Goal: Task Accomplishment & Management: Use online tool/utility

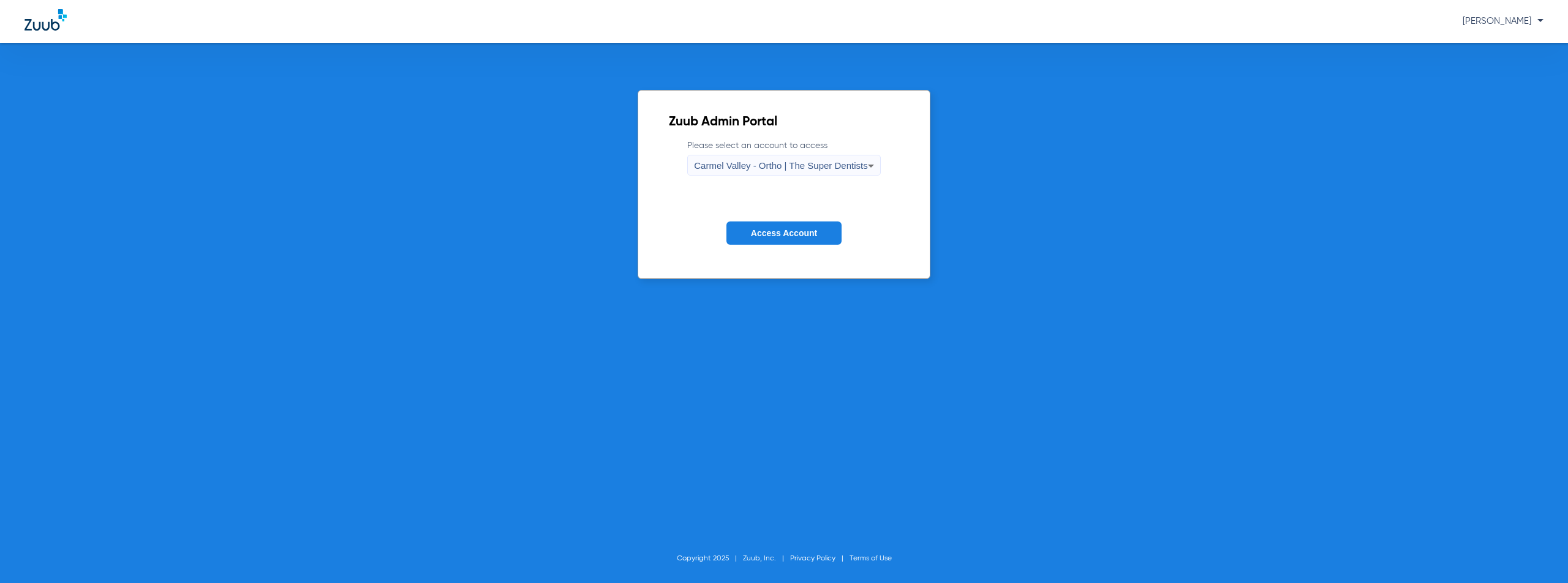
click at [769, 166] on span "Carmel Valley - Ortho | The Super Dentists" at bounding box center [780, 165] width 174 height 10
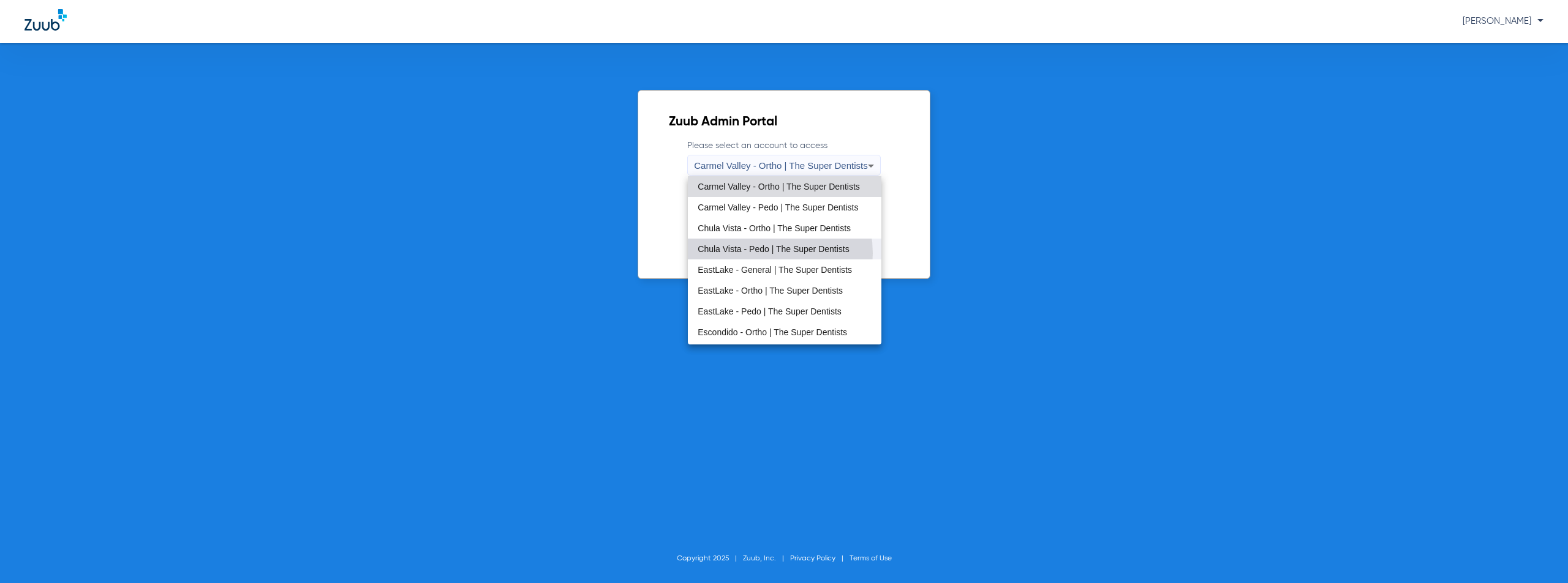
click at [760, 253] on span "Chula Vista - Pedo | The Super Dentists" at bounding box center [773, 249] width 151 height 9
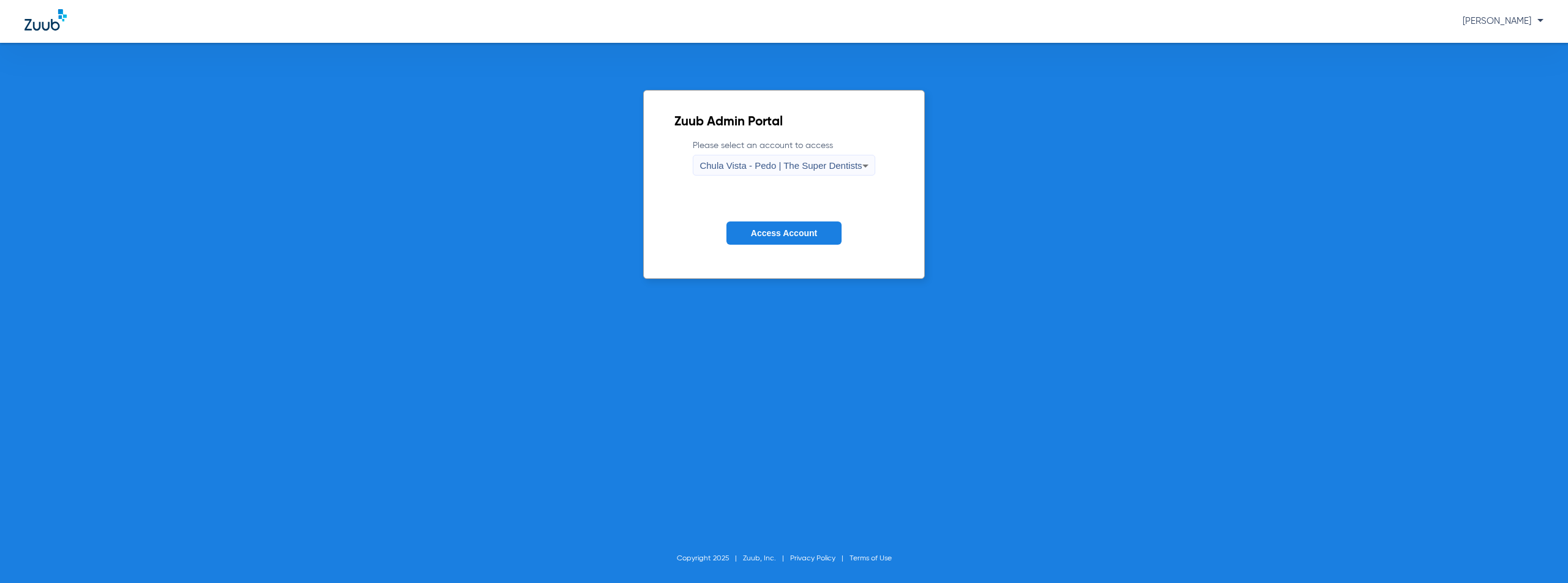
click at [764, 242] on button "Access Account" at bounding box center [783, 234] width 115 height 24
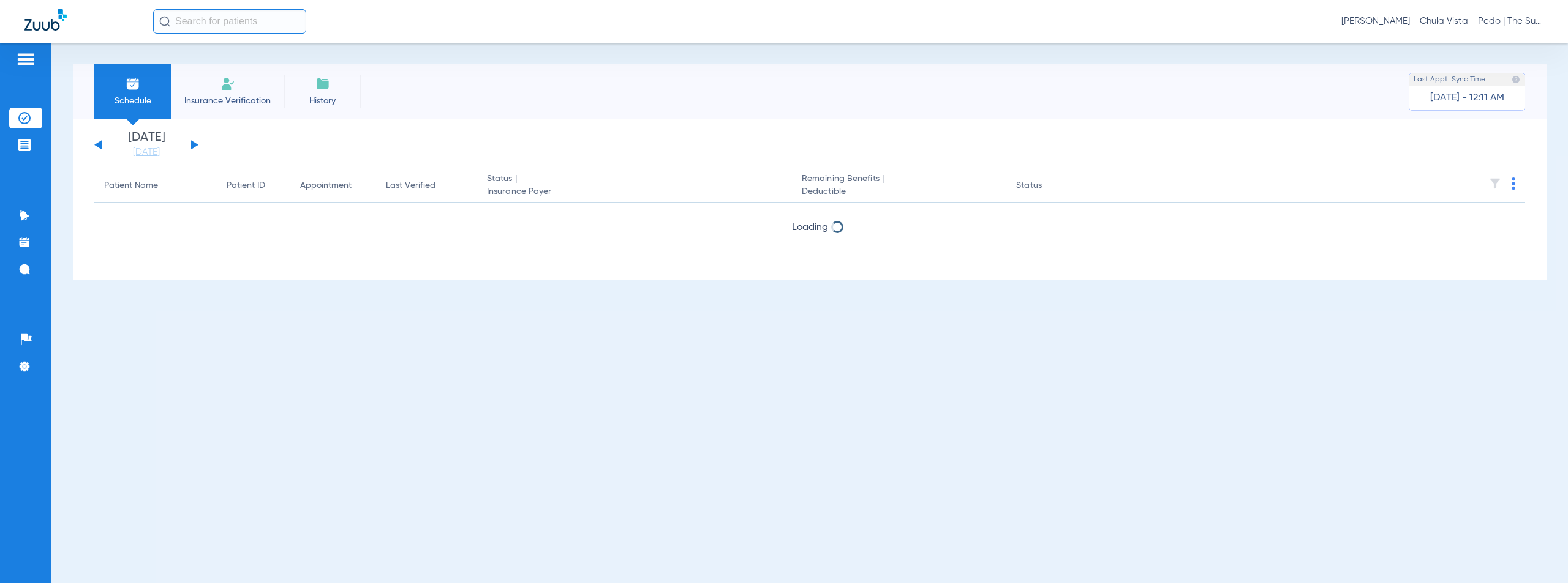
click at [194, 143] on button at bounding box center [194, 145] width 7 height 10
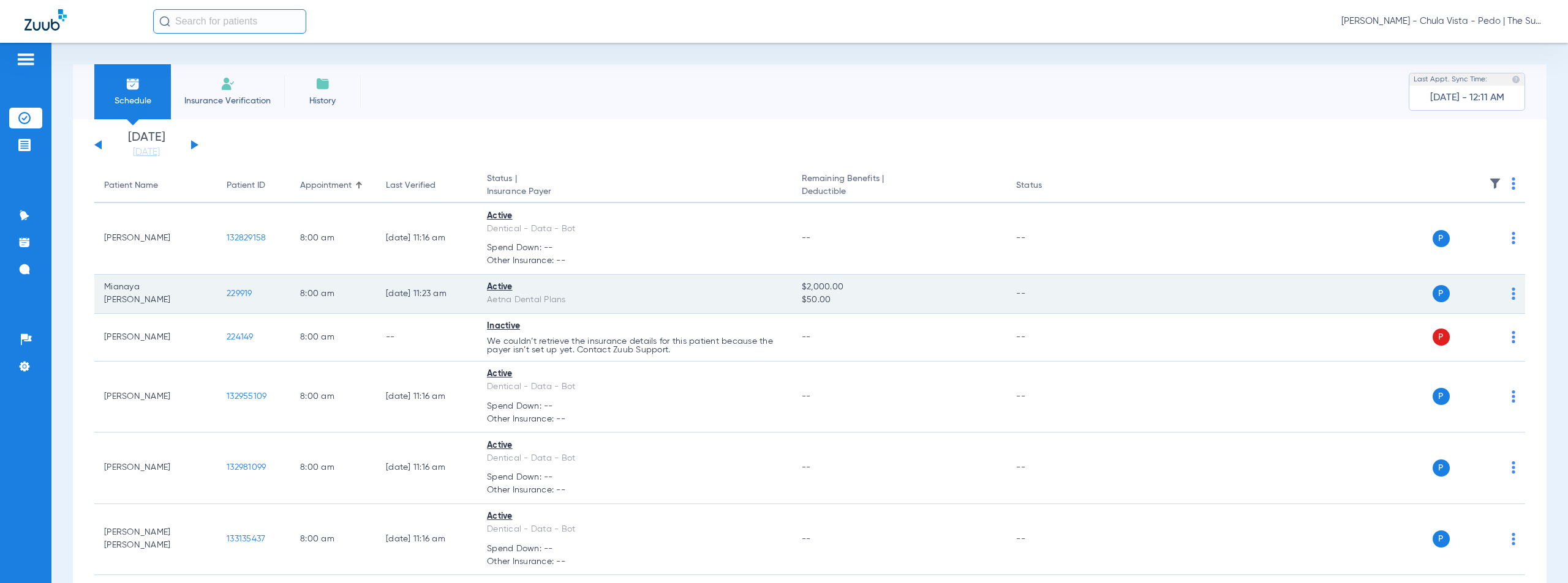
click at [237, 294] on span "229919" at bounding box center [239, 293] width 25 height 9
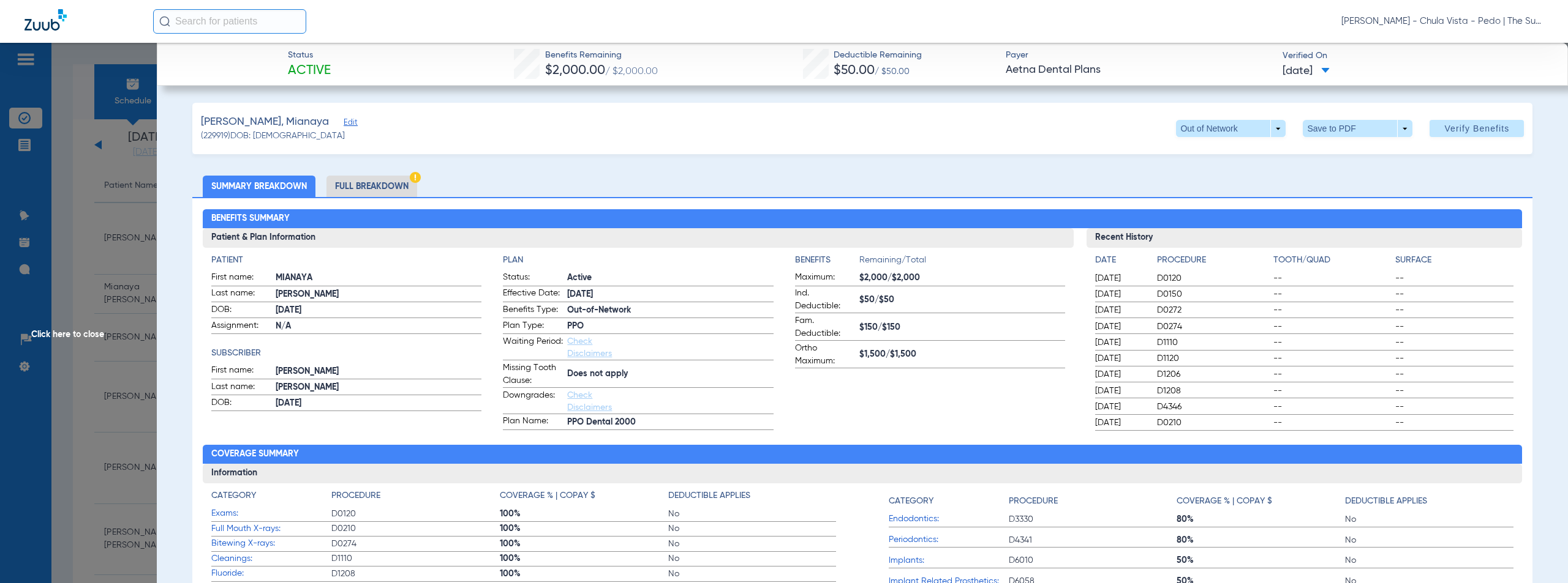
click at [707, 131] on div "[PERSON_NAME], Mianaya Edit (229919) DOB: [DEMOGRAPHIC_DATA] Out of Network arr…" at bounding box center [862, 128] width 1340 height 51
click at [75, 329] on span "Click here to close" at bounding box center [78, 334] width 157 height 583
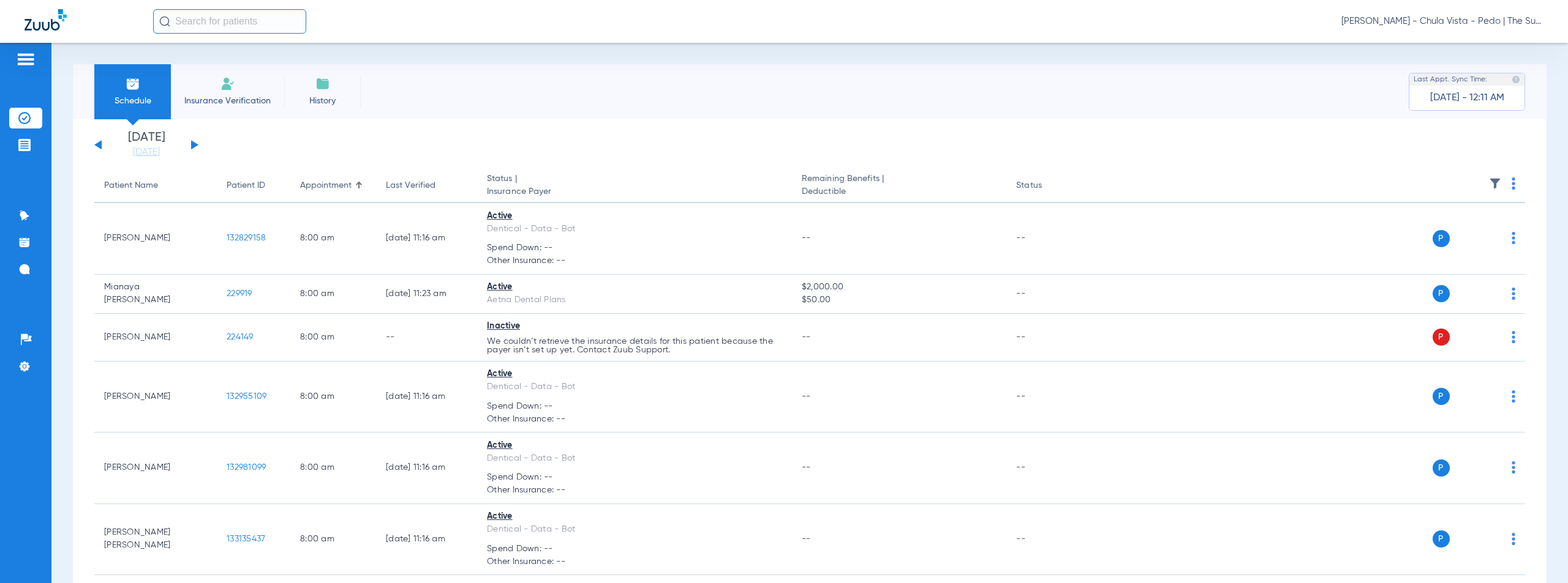
click at [1499, 21] on span "[PERSON_NAME] - Chula Vista - Pedo | The Super Dentists" at bounding box center [1442, 21] width 202 height 12
click at [1482, 40] on span "Account Selection" at bounding box center [1497, 43] width 69 height 9
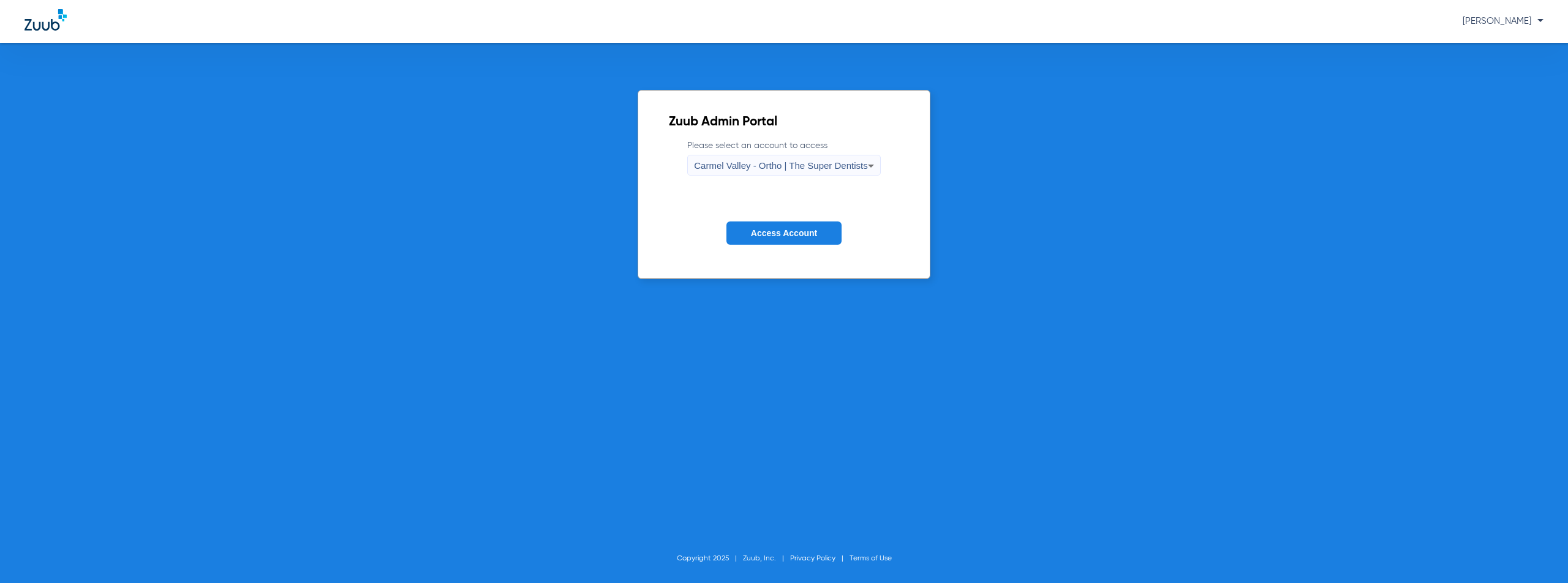
click at [757, 166] on span "Carmel Valley - Ortho | The Super Dentists" at bounding box center [780, 165] width 174 height 10
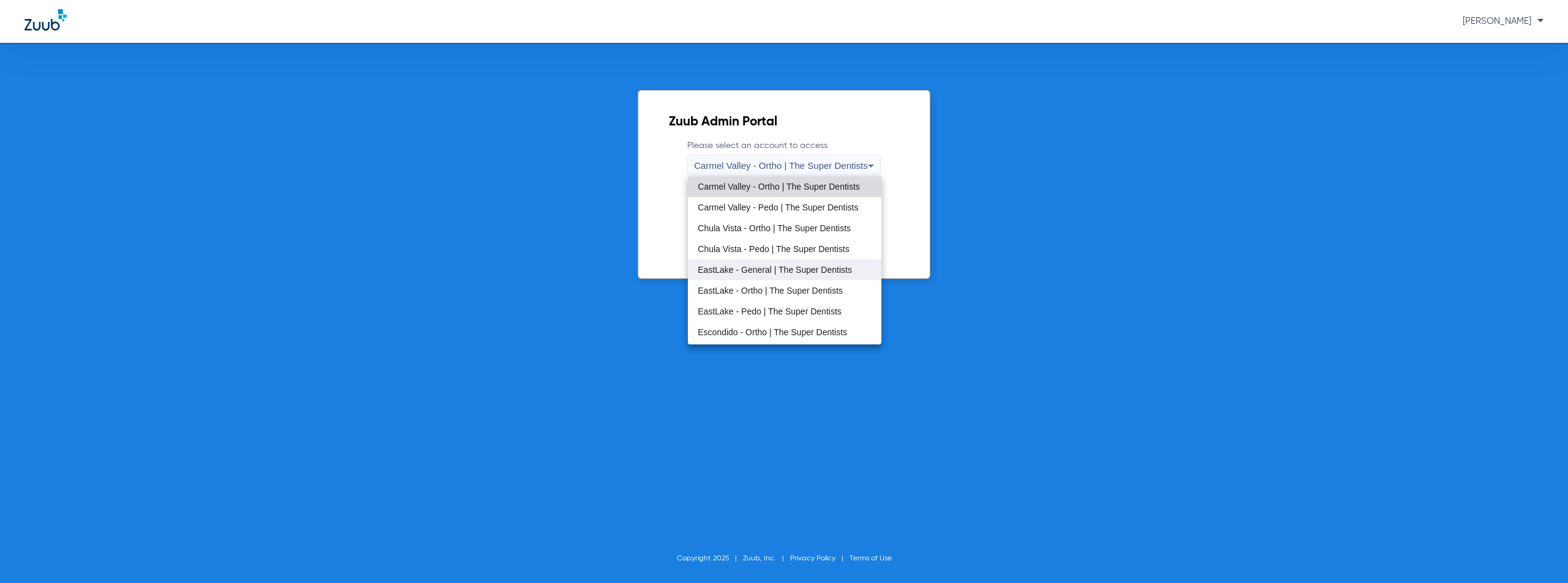
click at [772, 271] on span "EastLake - General | The Super Dentists" at bounding box center [774, 269] width 155 height 9
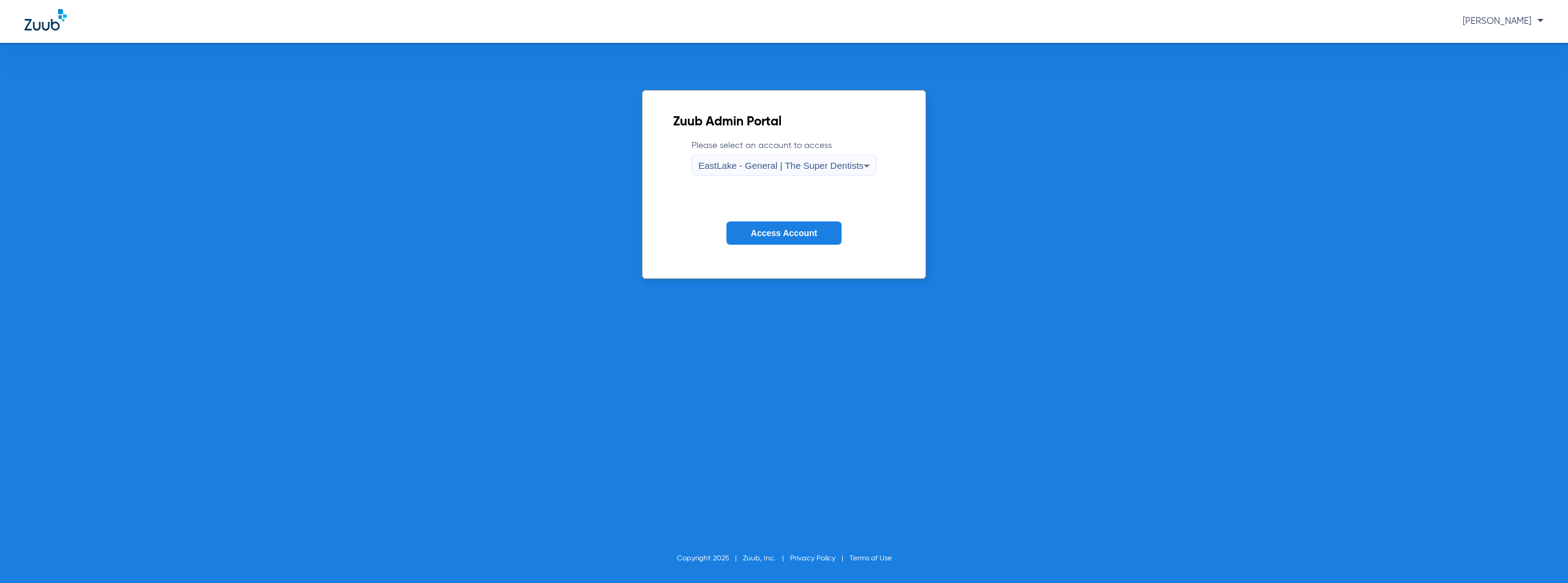
click at [786, 233] on span "Access Account" at bounding box center [783, 233] width 66 height 10
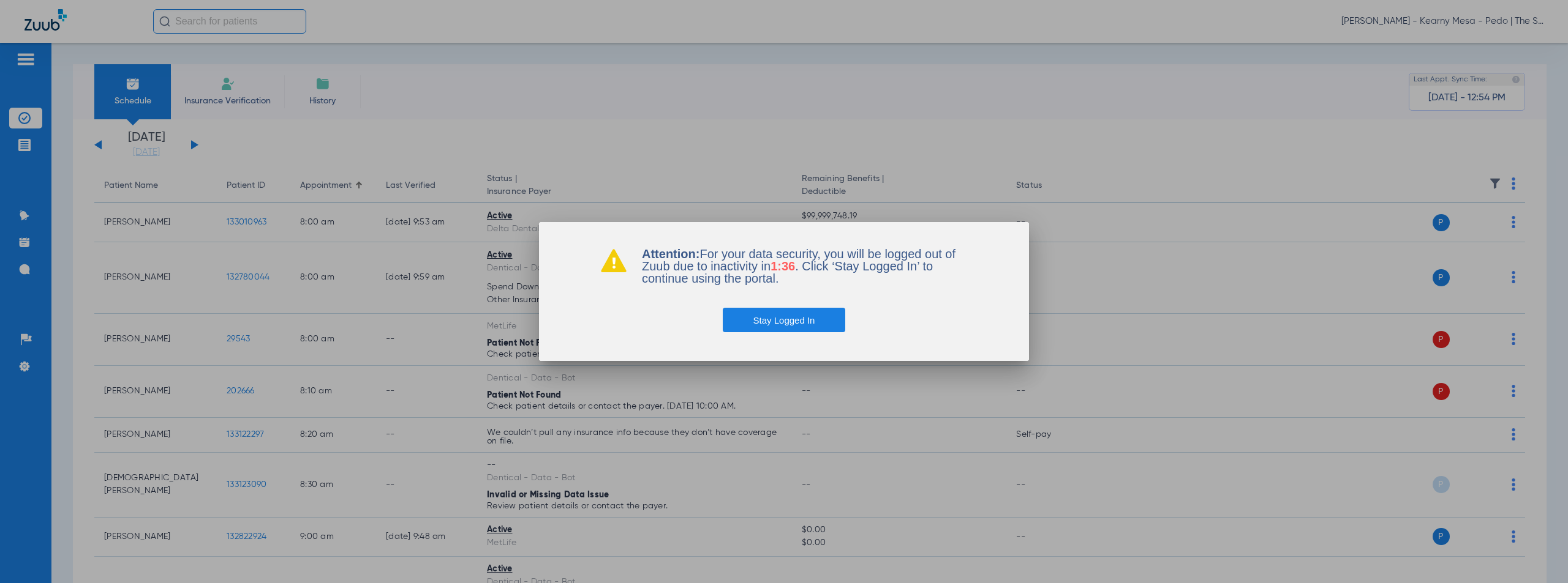
click at [786, 319] on button "Stay Logged In" at bounding box center [784, 320] width 123 height 25
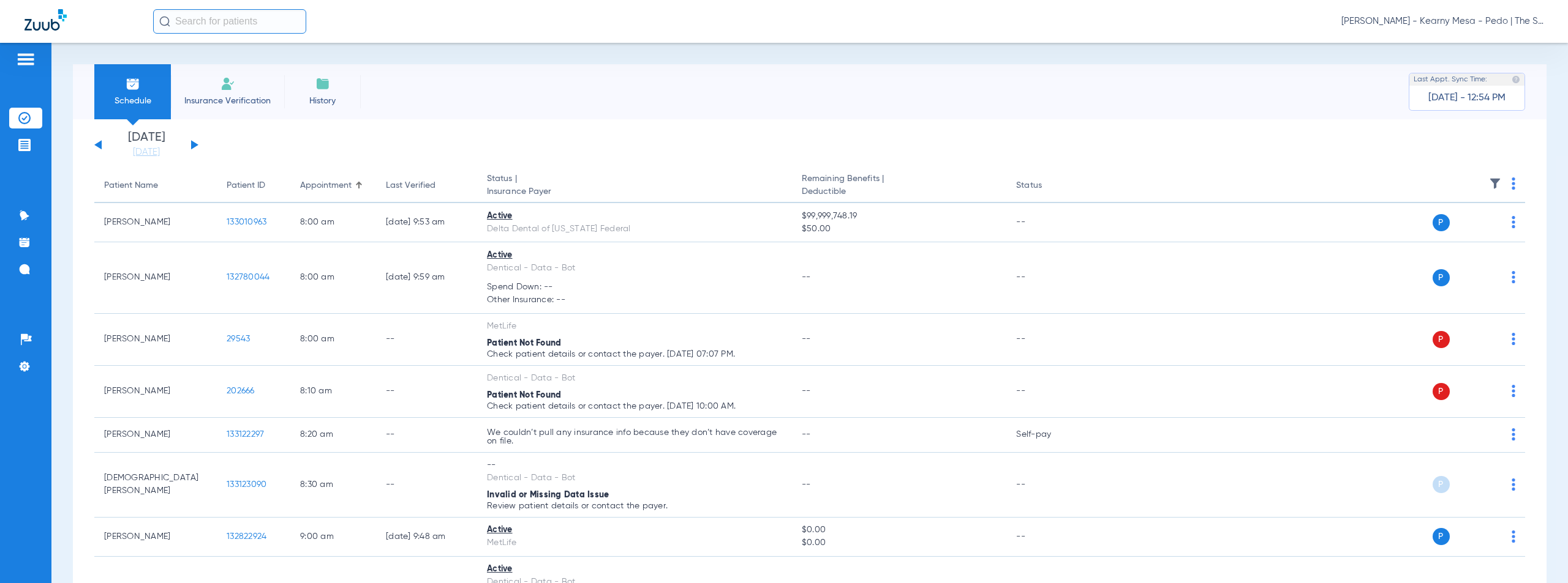
click at [1444, 21] on span "[PERSON_NAME] - Kearny Mesa - Pedo | The Super Dentists" at bounding box center [1442, 21] width 202 height 12
click at [1493, 44] on span "Account Selection" at bounding box center [1497, 43] width 69 height 9
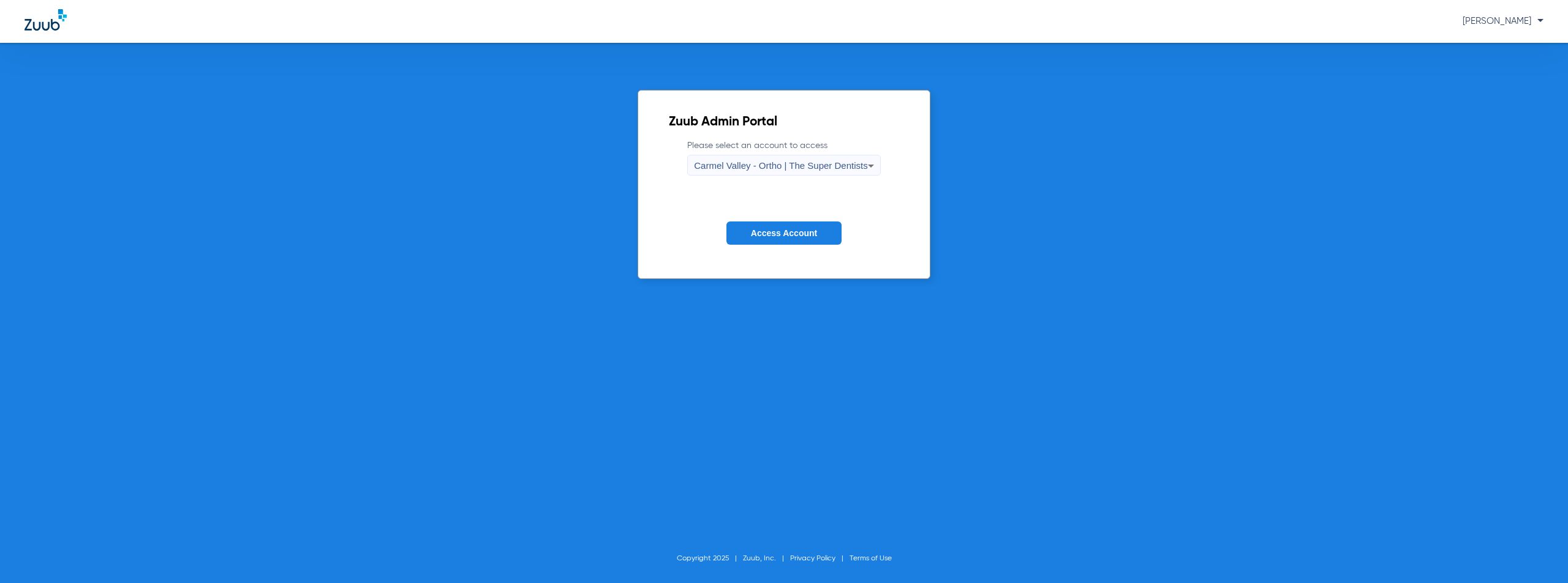
click at [841, 163] on span "Carmel Valley - Ortho | The Super Dentists" at bounding box center [780, 165] width 174 height 10
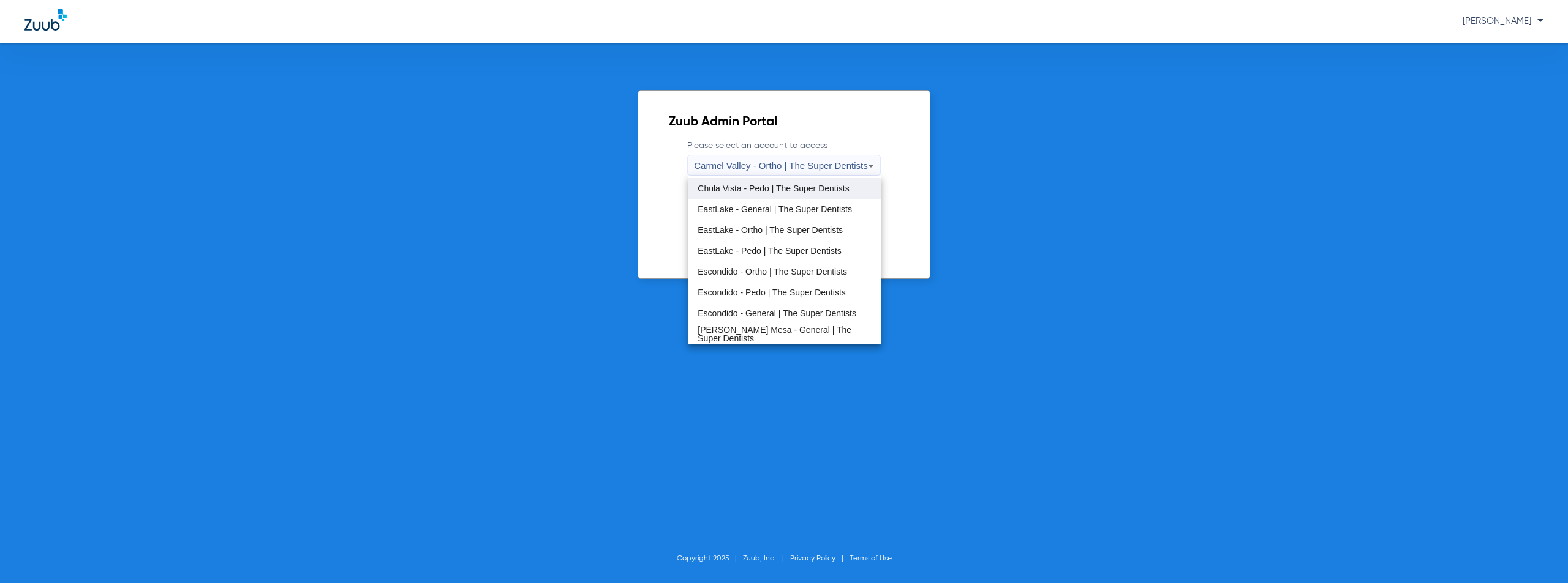
scroll to position [61, 0]
click at [767, 209] on span "EastLake - General | The Super Dentists" at bounding box center [774, 208] width 155 height 9
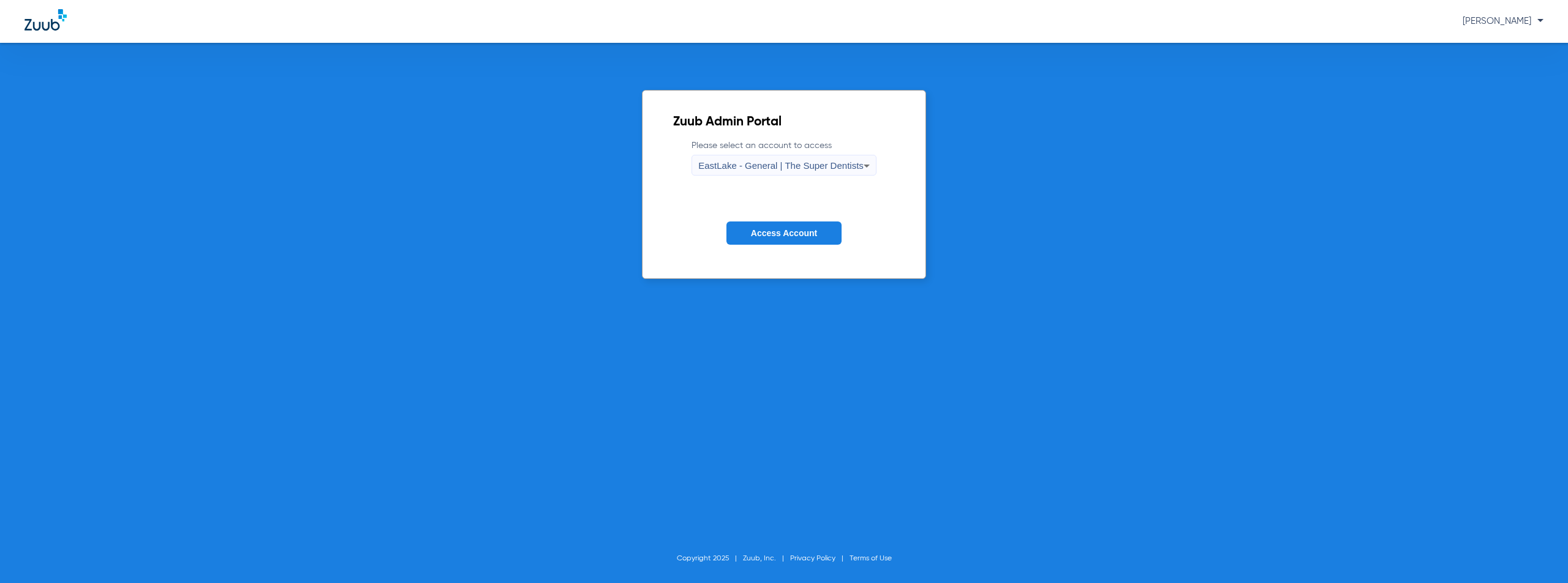
click at [748, 228] on button "Access Account" at bounding box center [783, 234] width 115 height 24
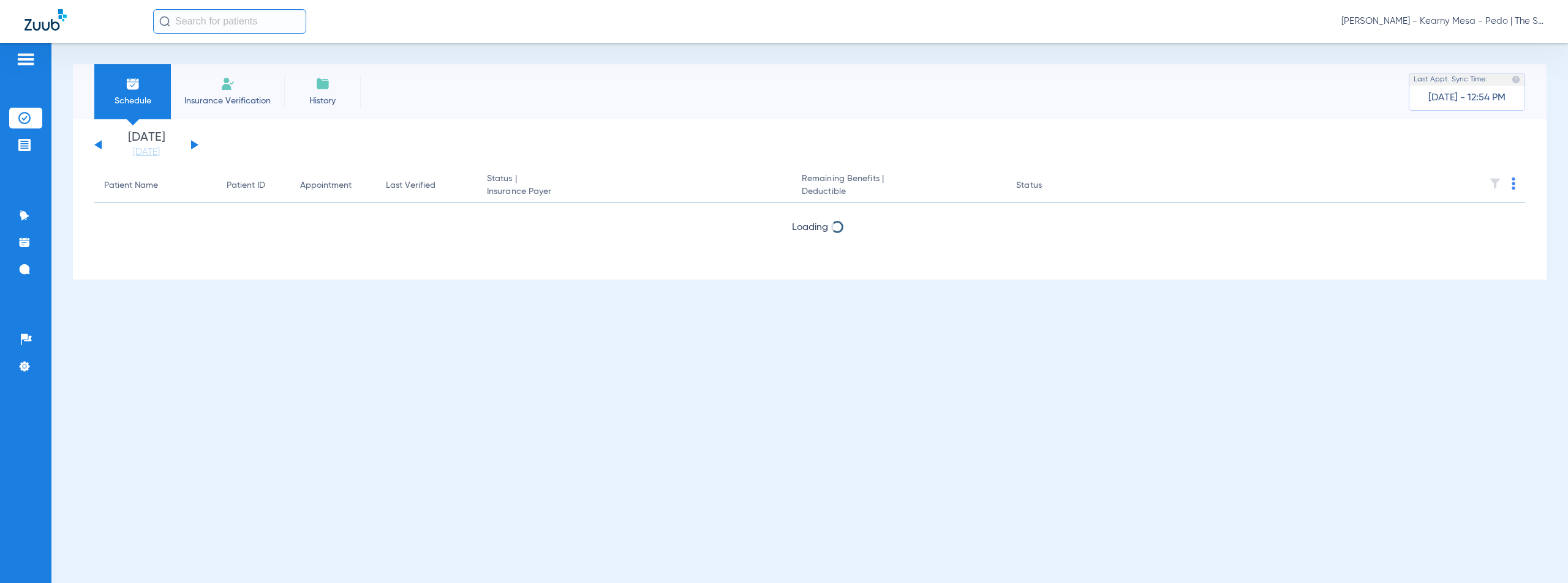
click at [193, 146] on button at bounding box center [194, 145] width 7 height 10
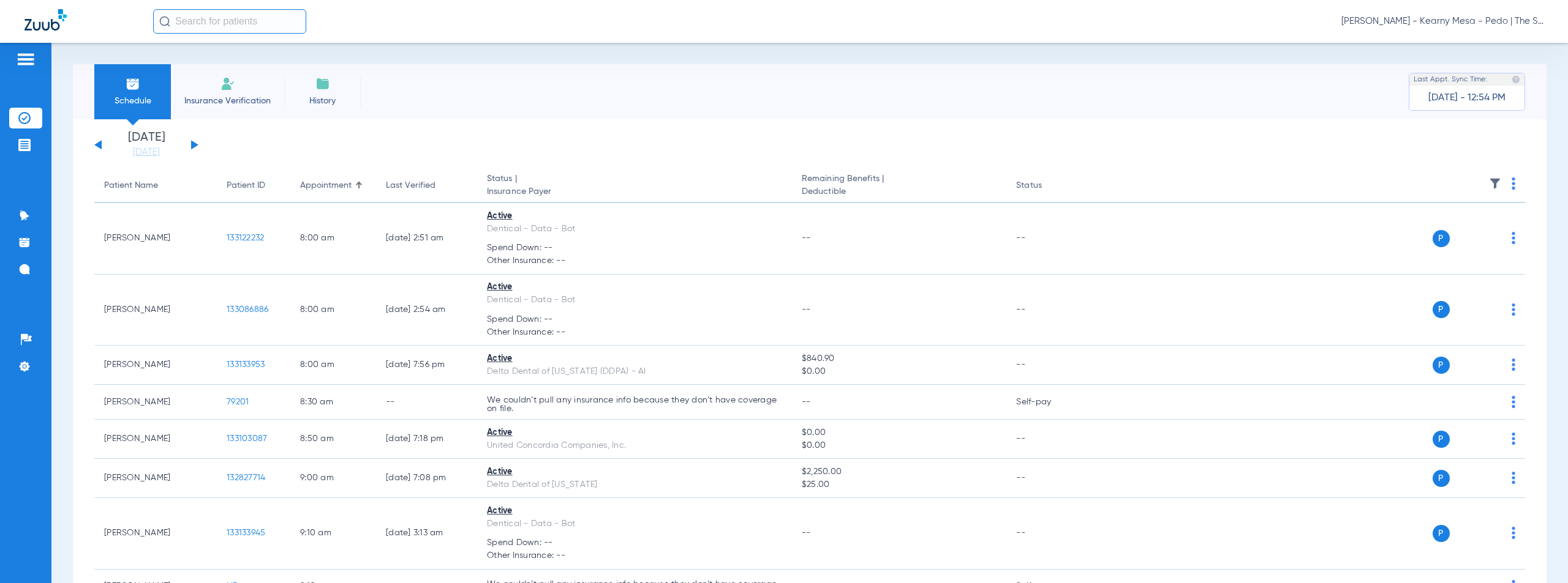
scroll to position [449, 0]
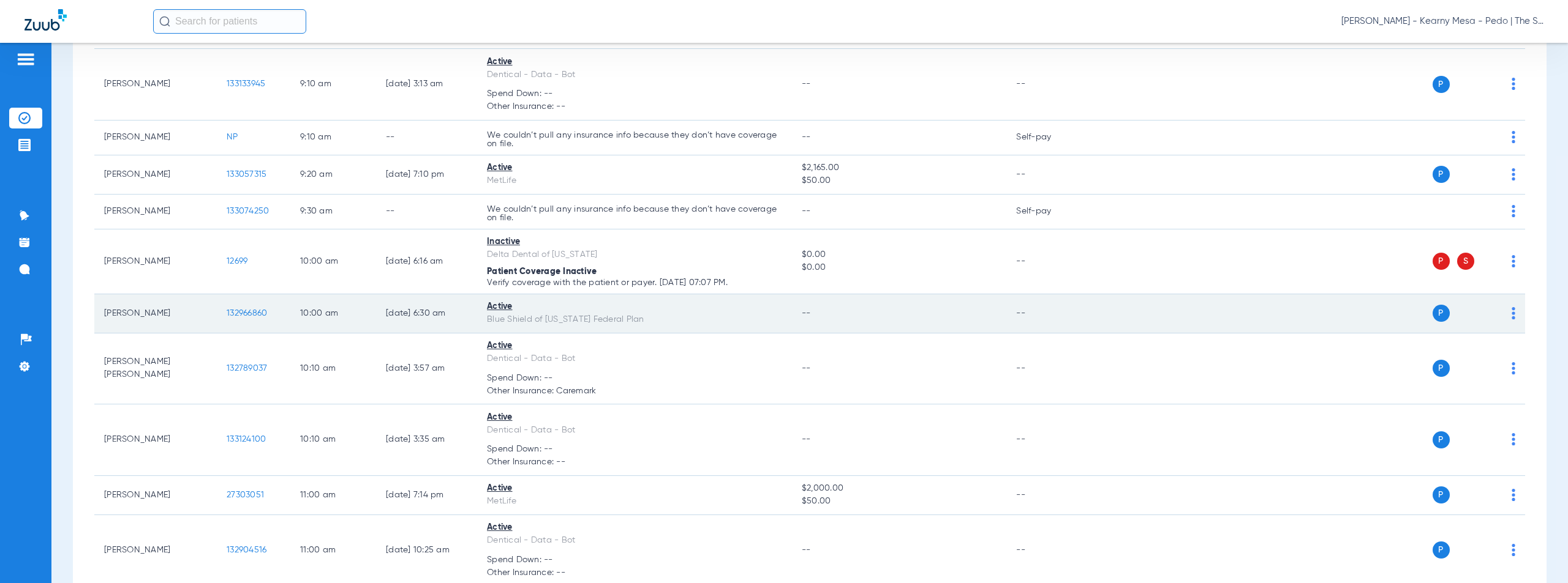
click at [245, 316] on span "132966860" at bounding box center [247, 313] width 40 height 9
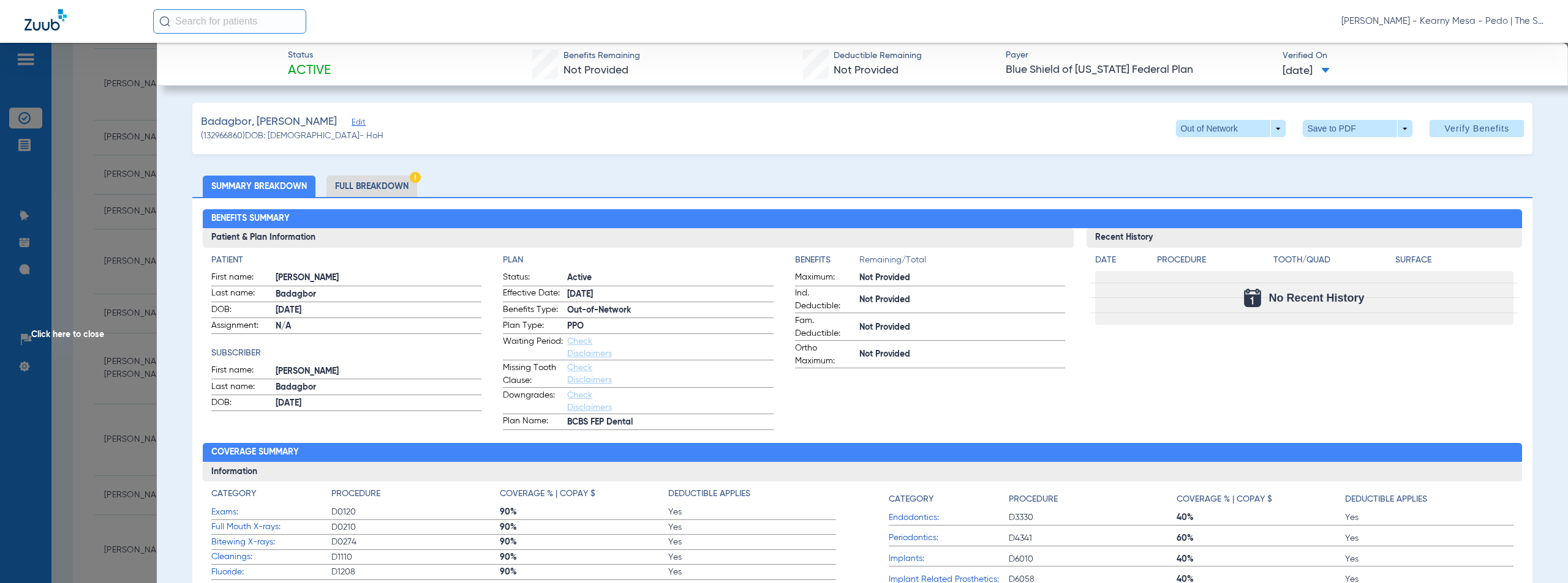
click at [71, 330] on span "Click here to close" at bounding box center [78, 334] width 157 height 583
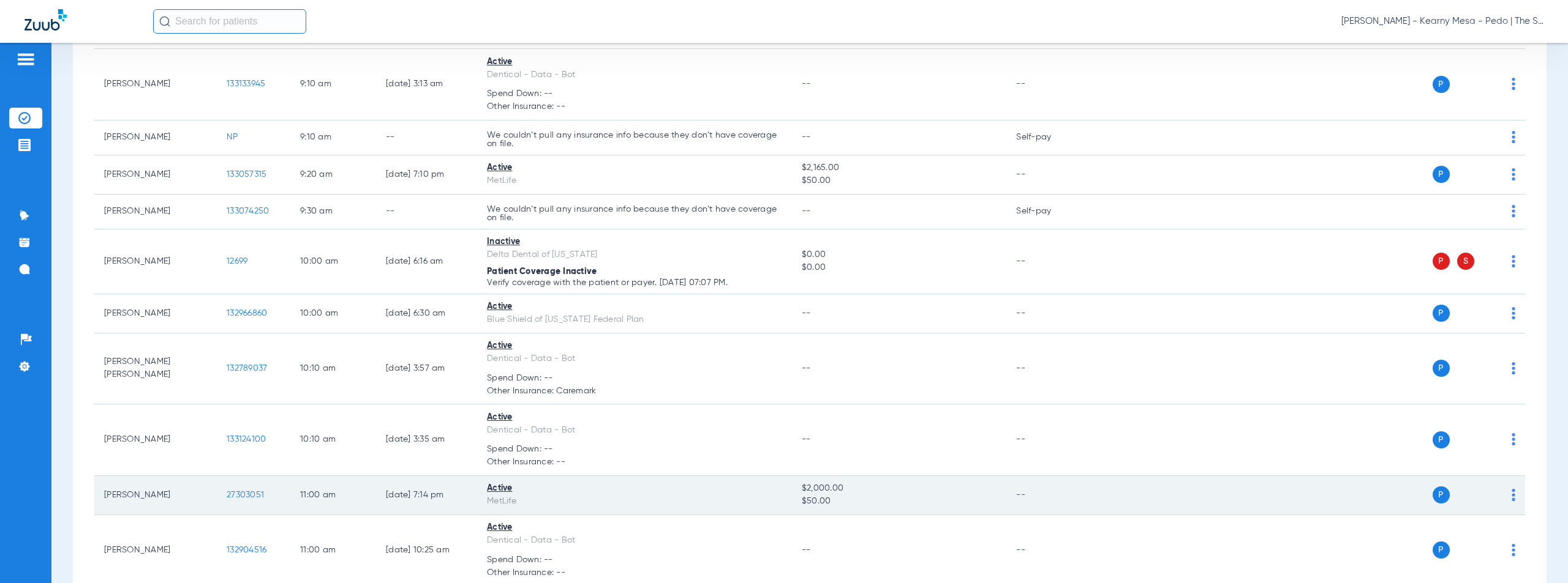
click at [242, 494] on span "27303051" at bounding box center [245, 495] width 37 height 9
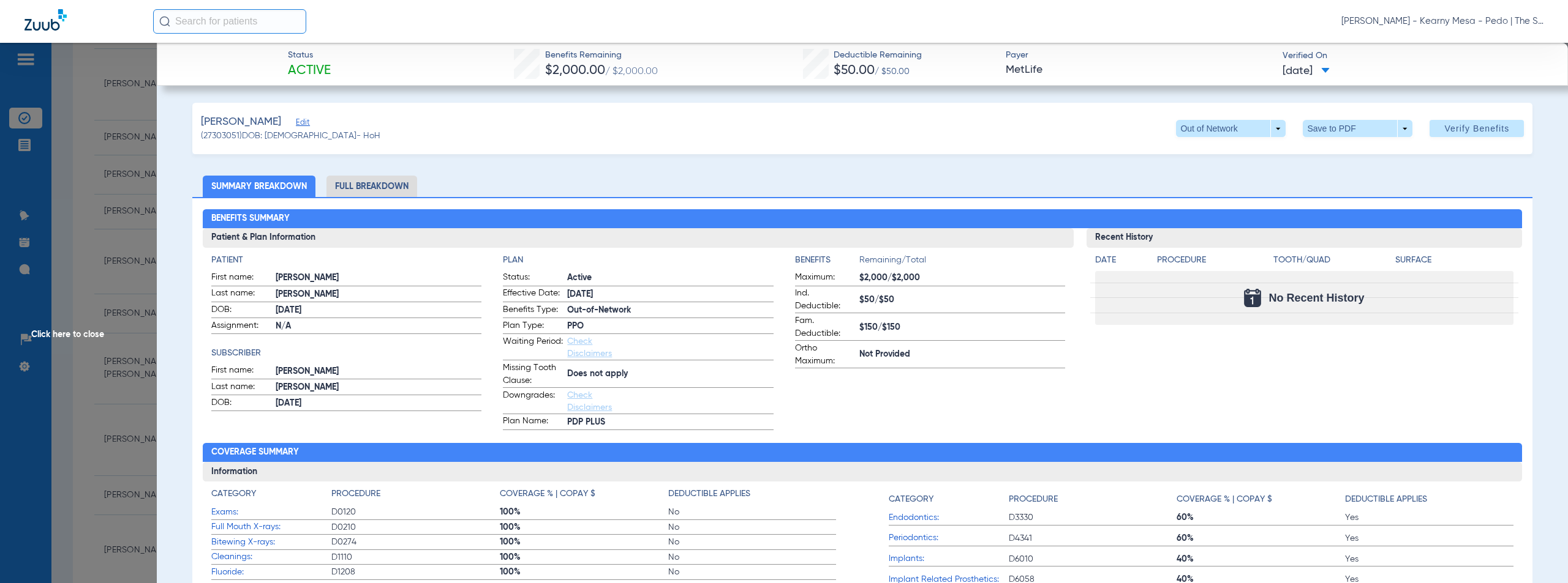
click at [79, 334] on span "Click here to close" at bounding box center [78, 334] width 157 height 583
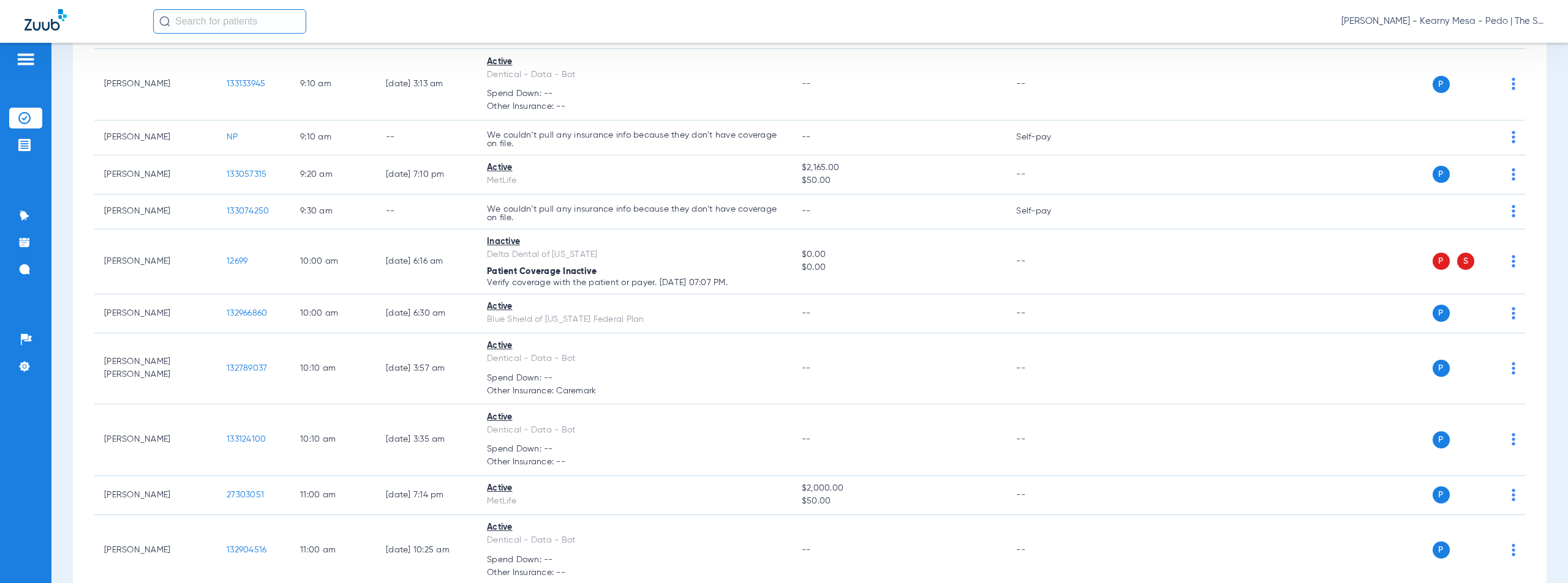
scroll to position [1380, 0]
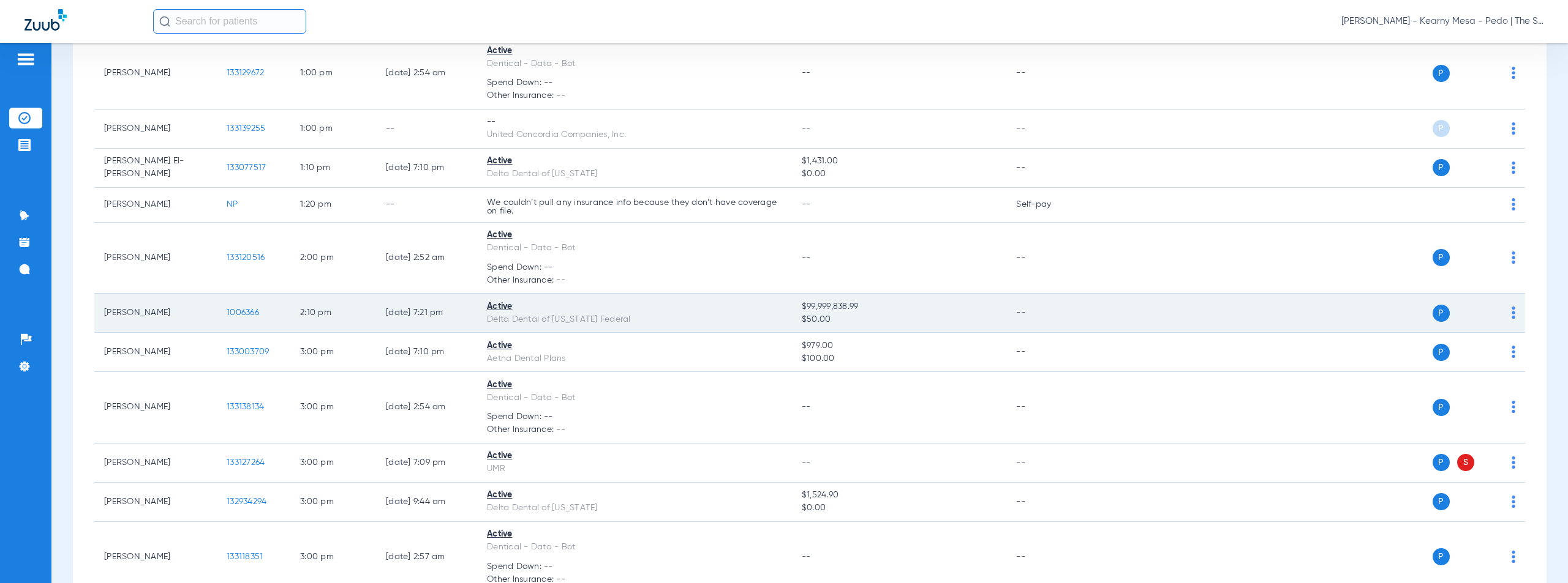
click at [249, 313] on span "1006366" at bounding box center [243, 312] width 33 height 9
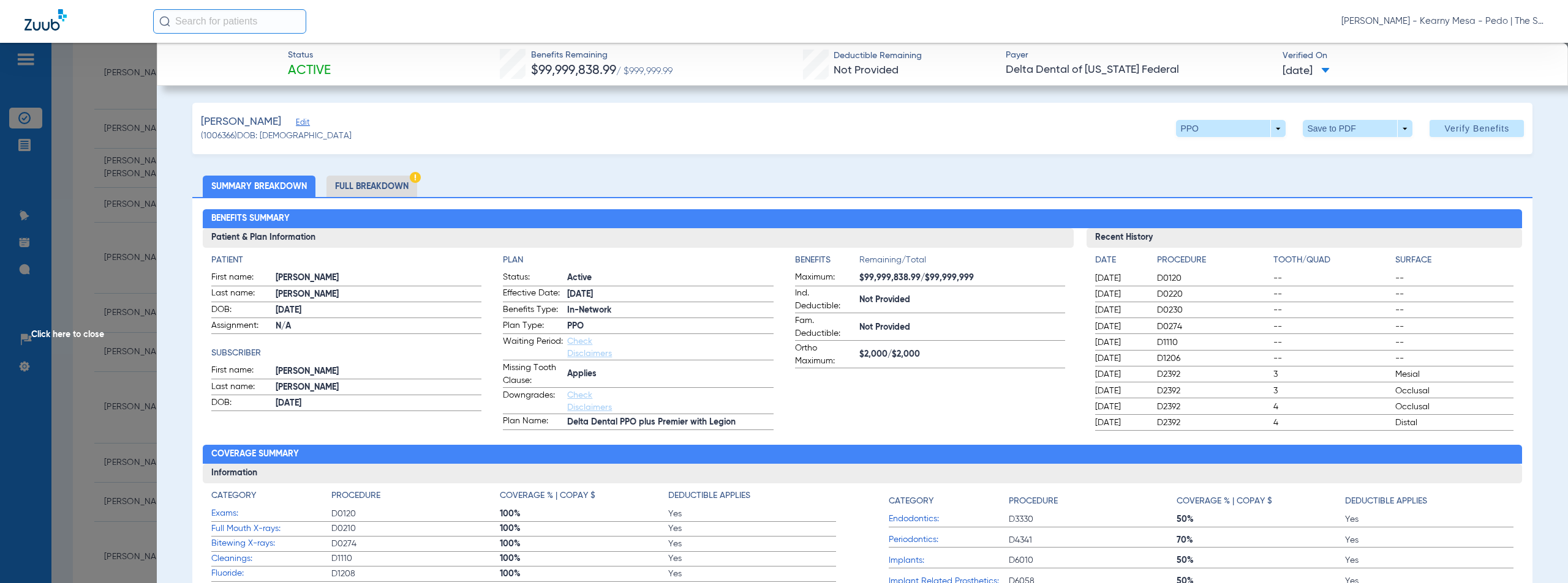
click at [71, 333] on span "Click here to close" at bounding box center [78, 334] width 157 height 583
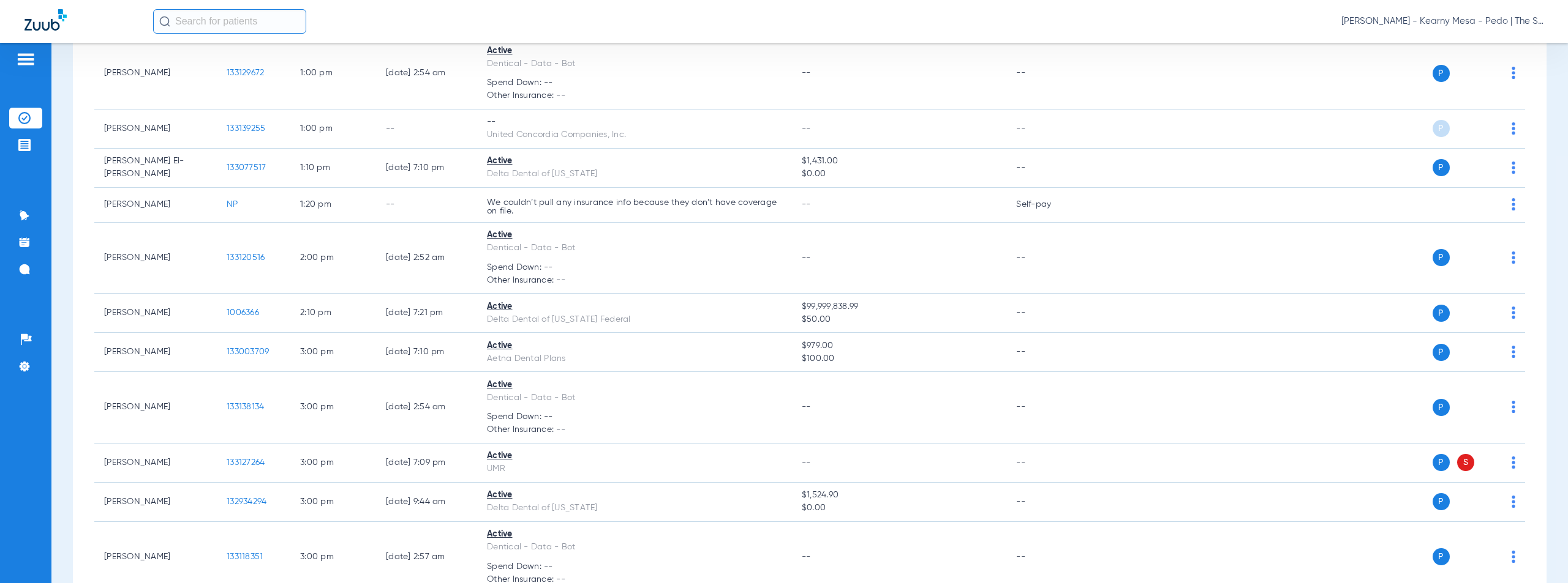
scroll to position [1578, 0]
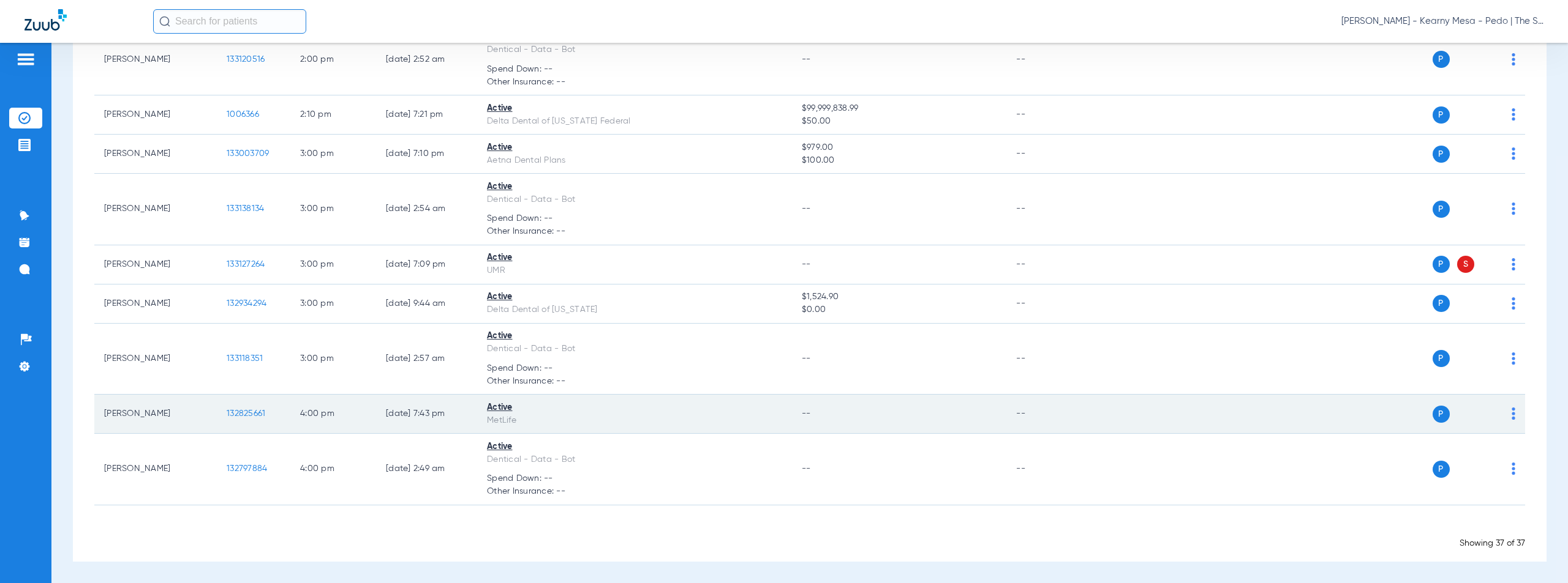
click at [254, 416] on span "132825661" at bounding box center [246, 413] width 39 height 9
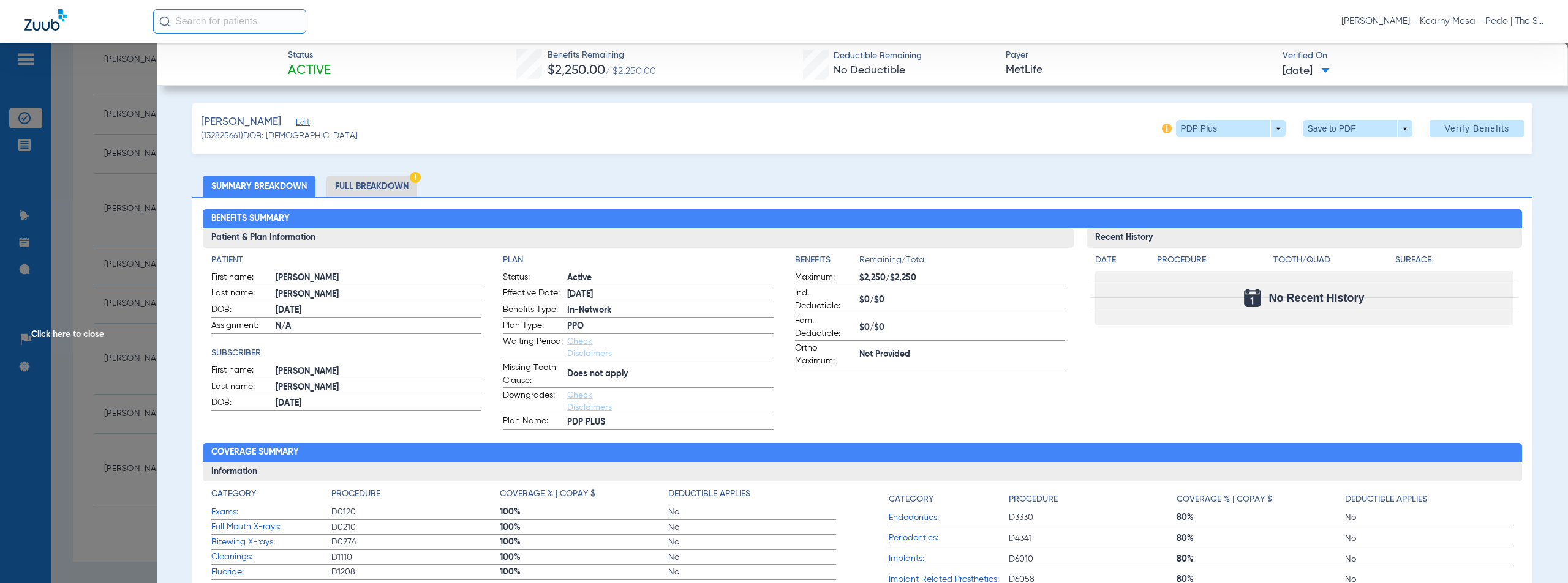
click at [93, 330] on span "Click here to close" at bounding box center [78, 334] width 157 height 583
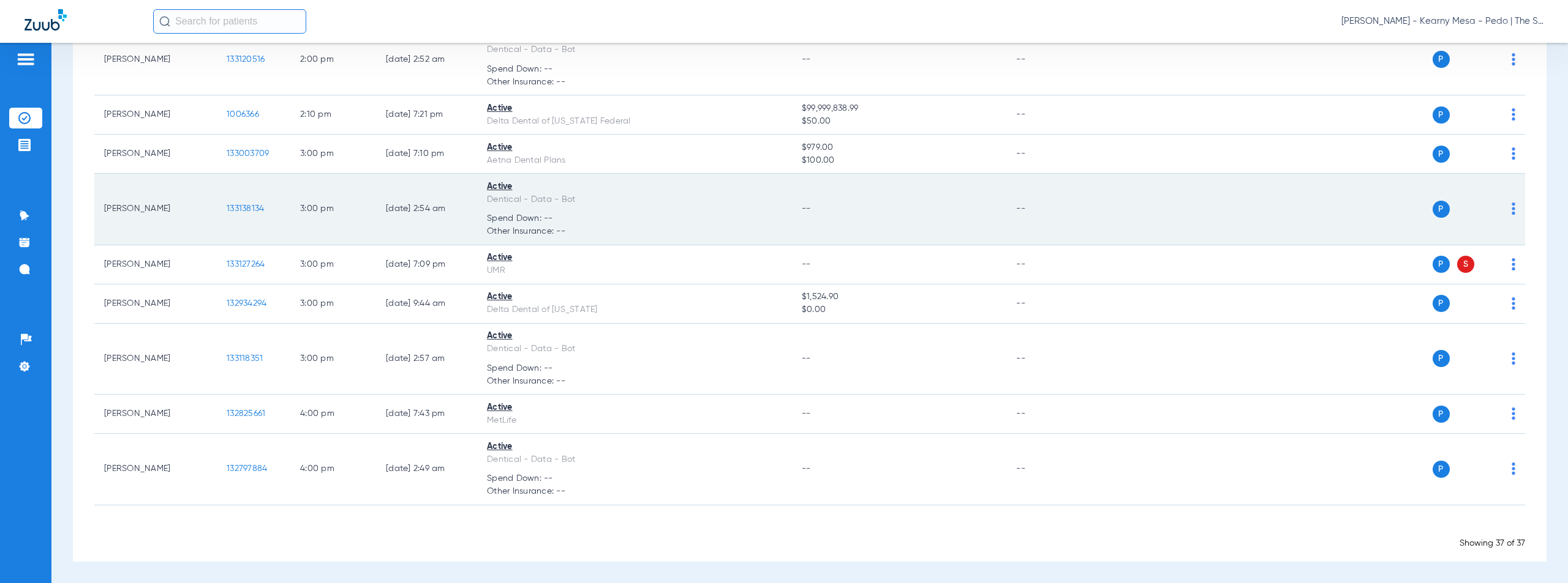
scroll to position [978, 0]
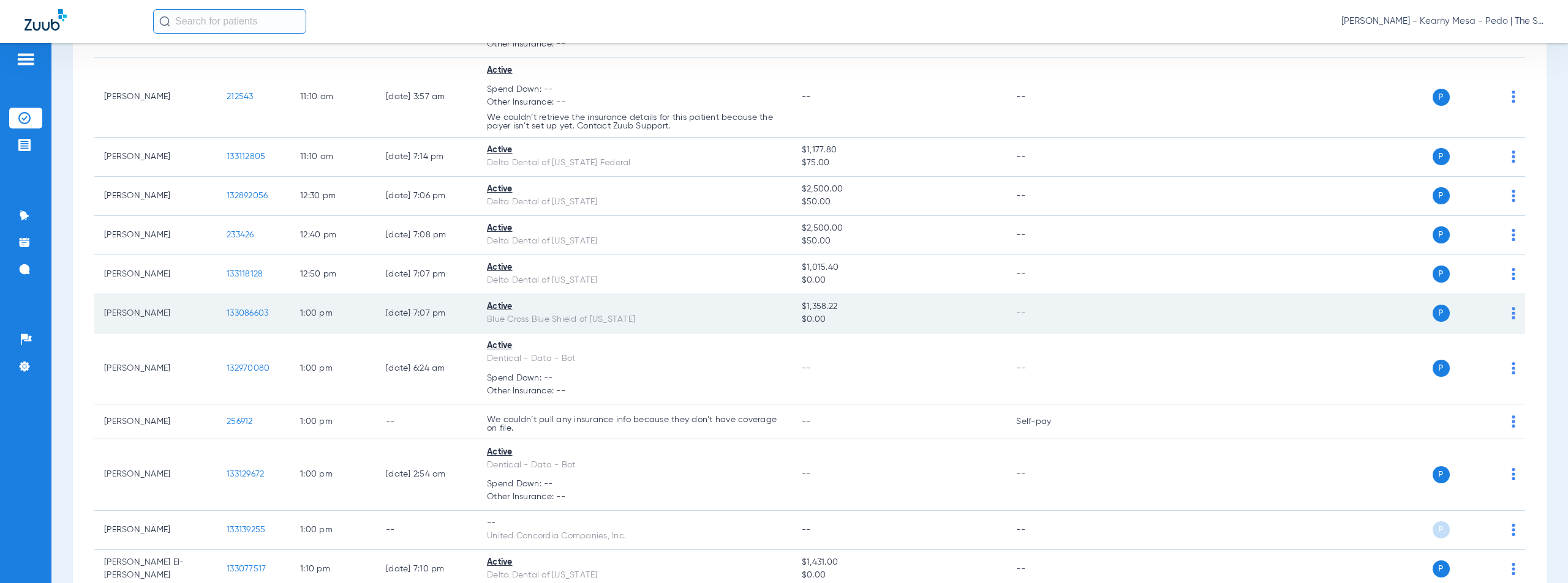
click at [248, 314] on span "133086603" at bounding box center [247, 313] width 42 height 9
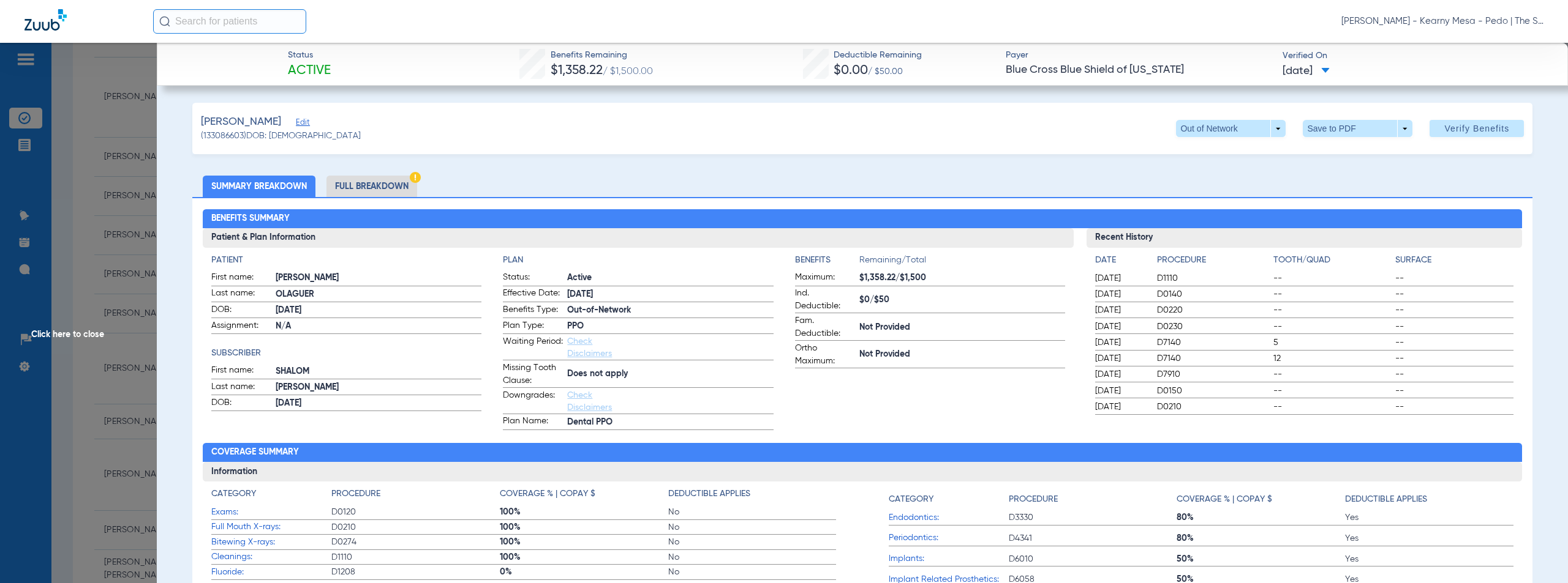
click at [82, 336] on span "Click here to close" at bounding box center [78, 334] width 157 height 583
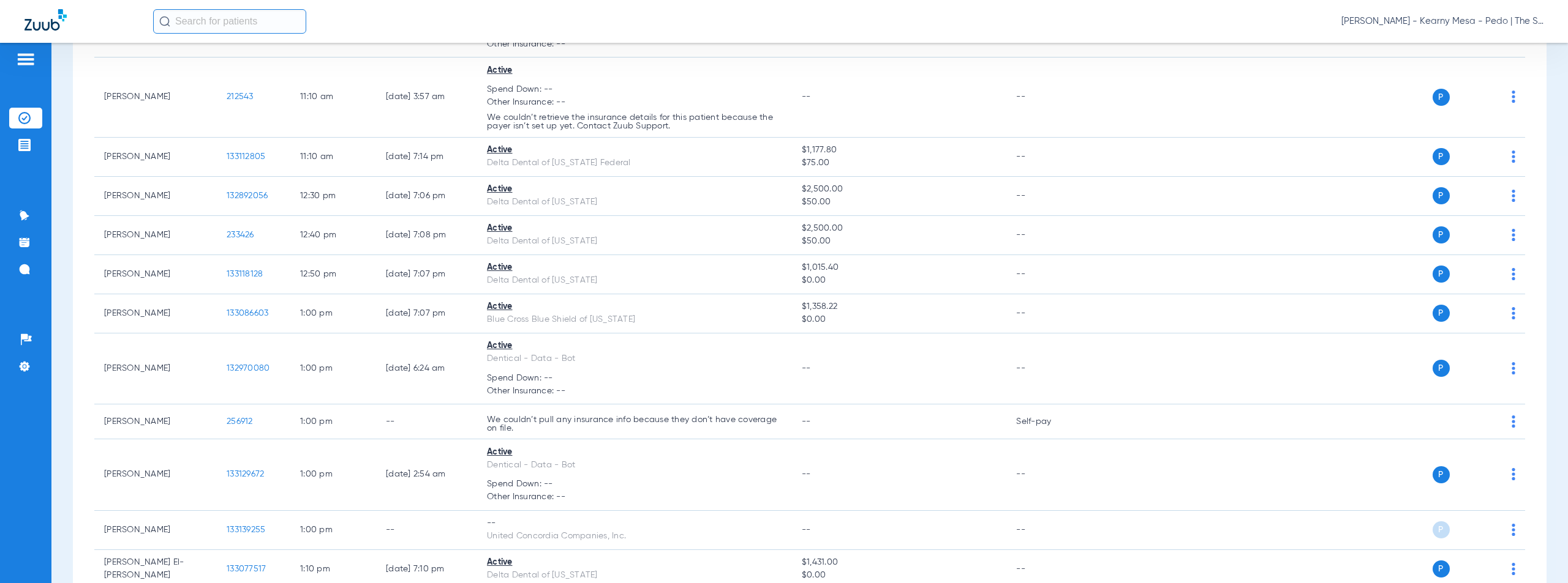
click at [1445, 23] on span "[PERSON_NAME] - Kearny Mesa - Pedo | The Super Dentists" at bounding box center [1442, 21] width 202 height 12
click at [1486, 44] on span "Account Selection" at bounding box center [1497, 43] width 69 height 9
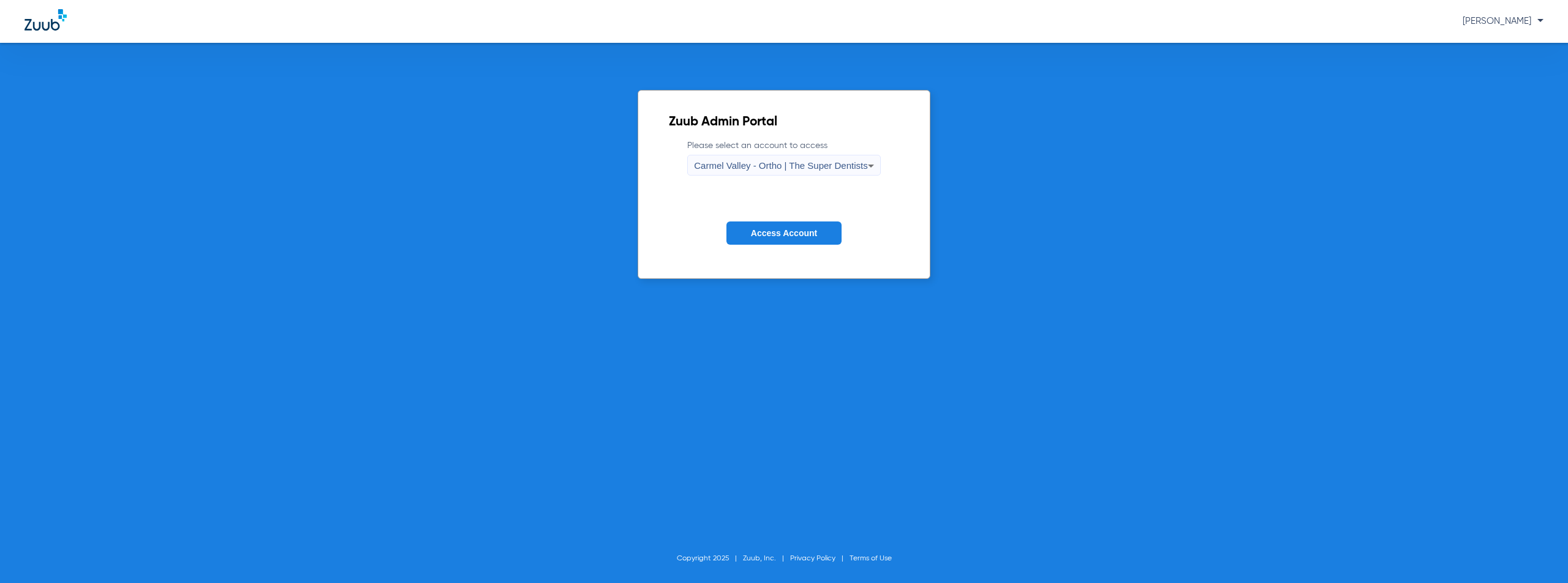
click at [753, 162] on span "Carmel Valley - Ortho | The Super Dentists" at bounding box center [780, 165] width 174 height 10
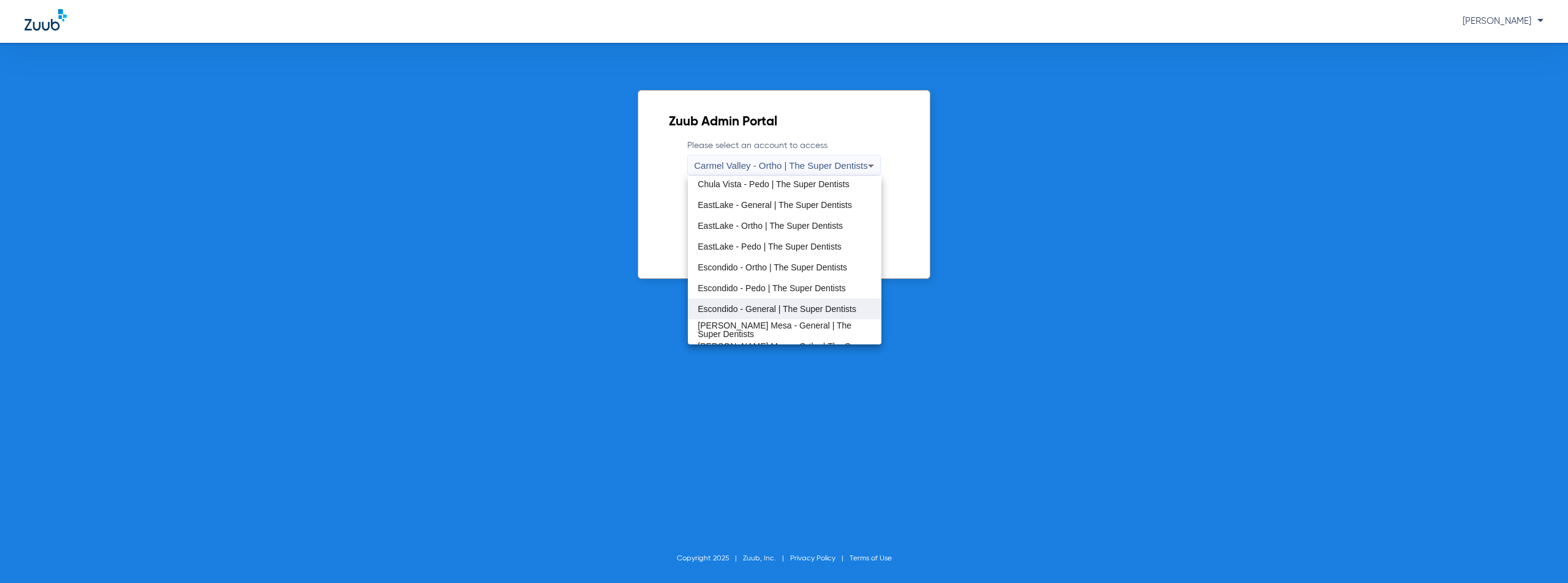
scroll to position [144, 0]
click at [769, 216] on mat-option "Escondido - Pedo | The Super Dentists" at bounding box center [784, 209] width 193 height 21
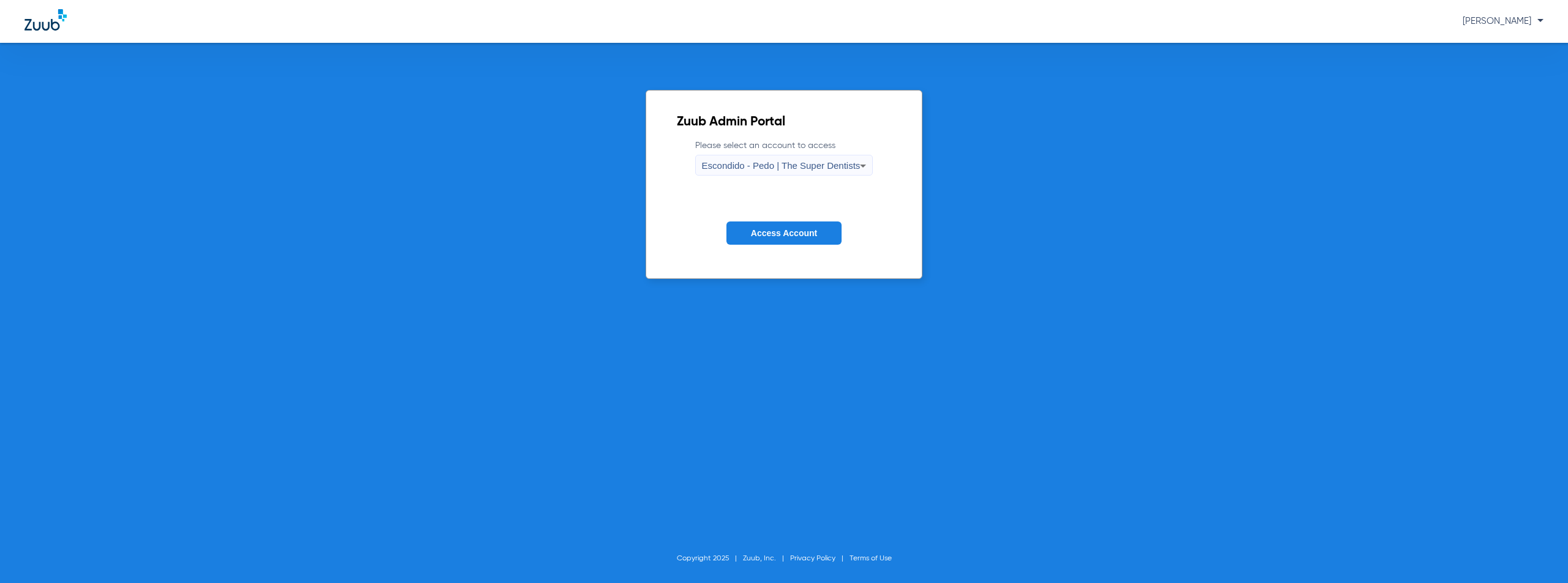
click at [777, 237] on span "Access Account" at bounding box center [783, 233] width 66 height 10
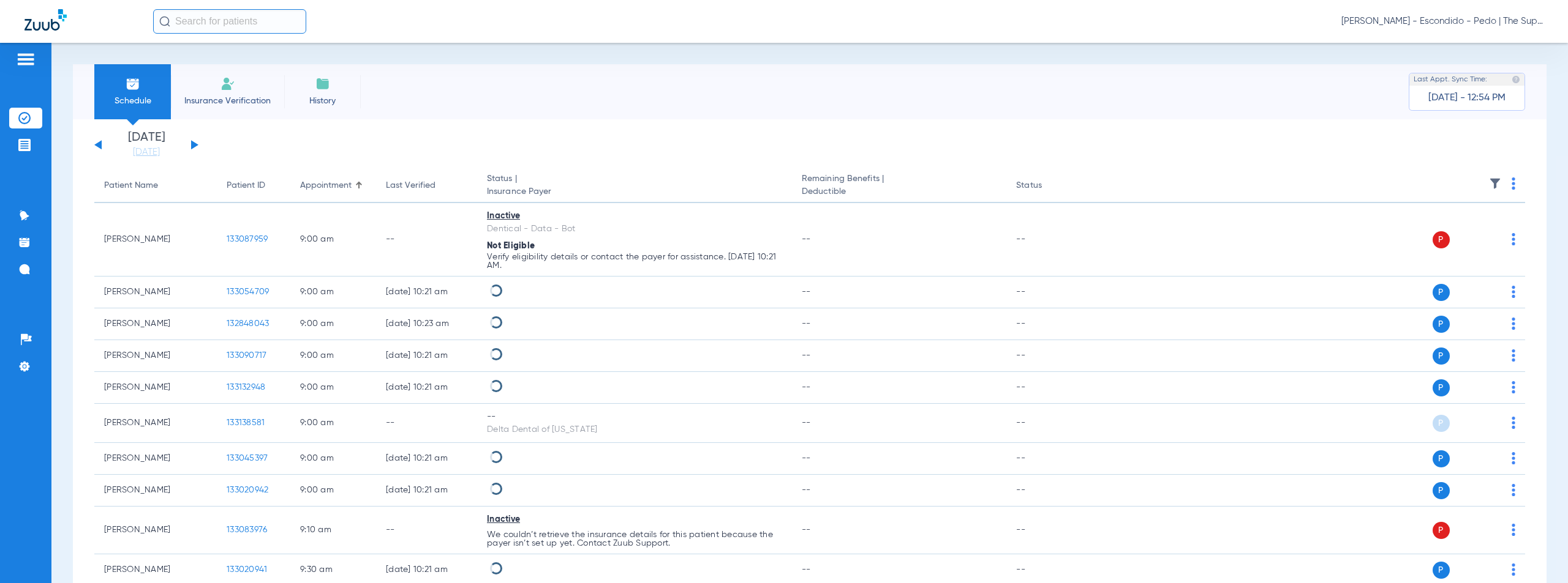
click at [192, 144] on button at bounding box center [194, 145] width 7 height 10
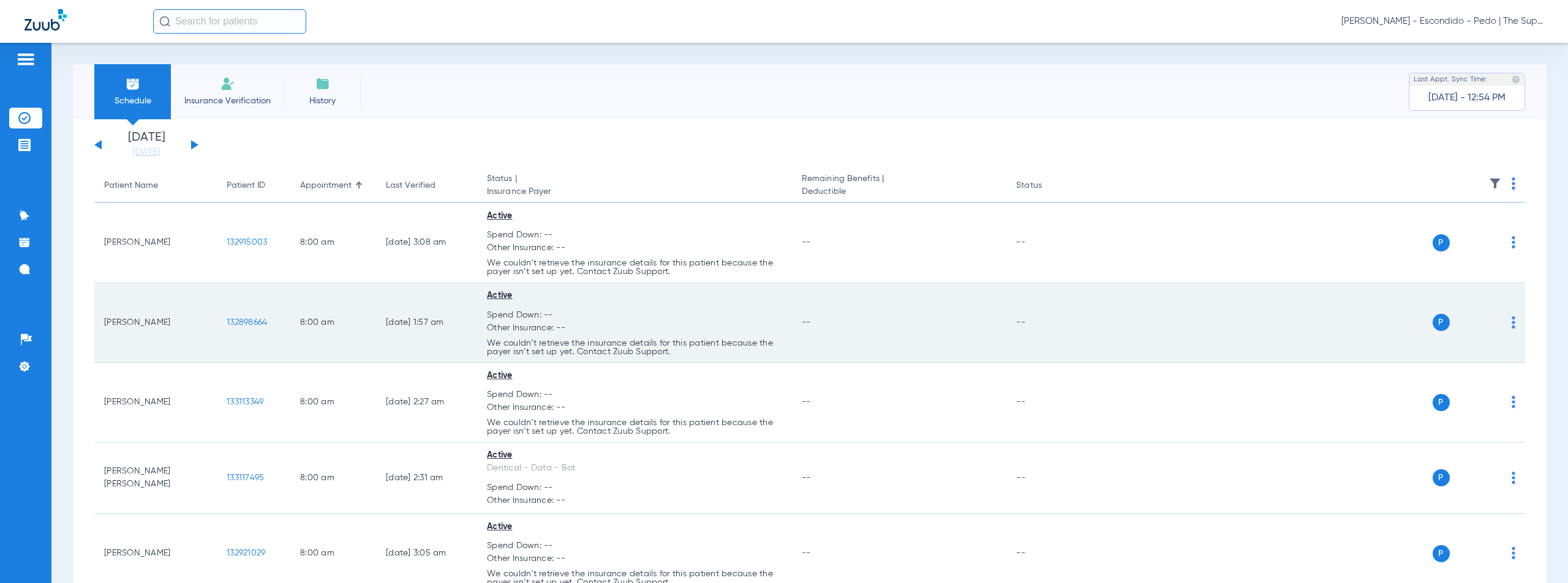
scroll to position [3015, 0]
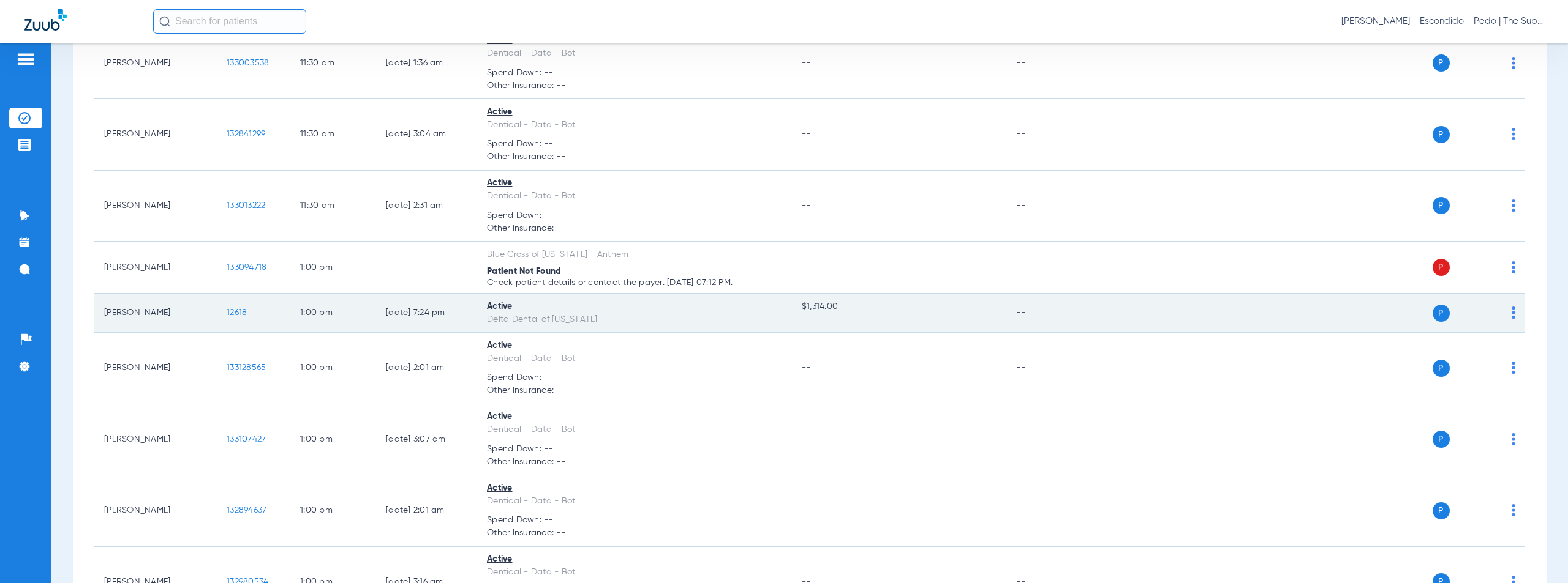
click at [235, 311] on span "12618" at bounding box center [236, 312] width 20 height 9
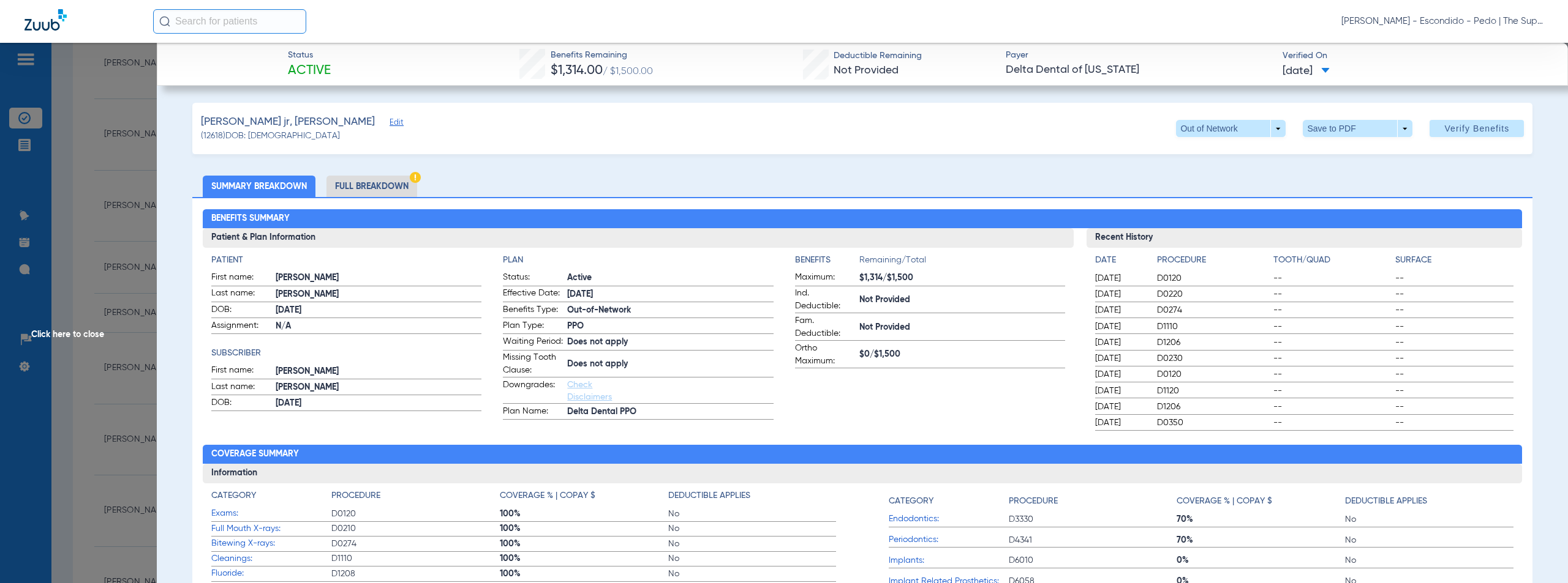
click at [67, 335] on span "Click here to close" at bounding box center [78, 334] width 157 height 583
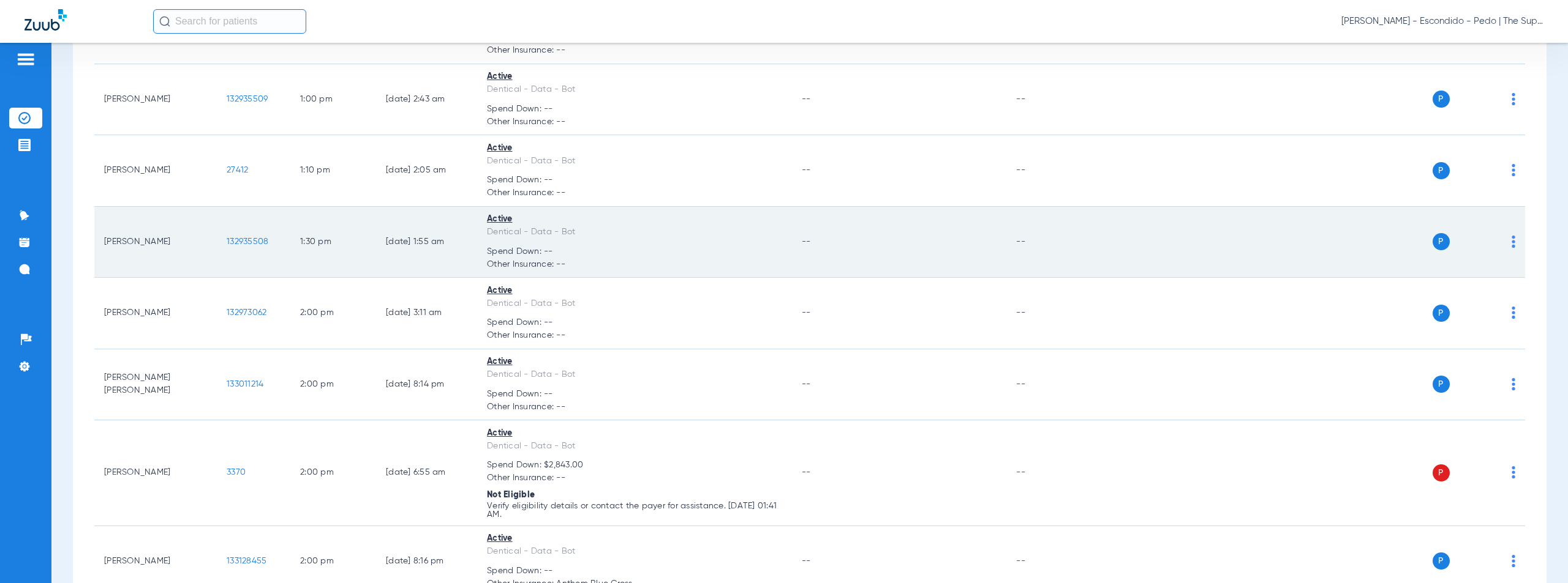
scroll to position [3498, 0]
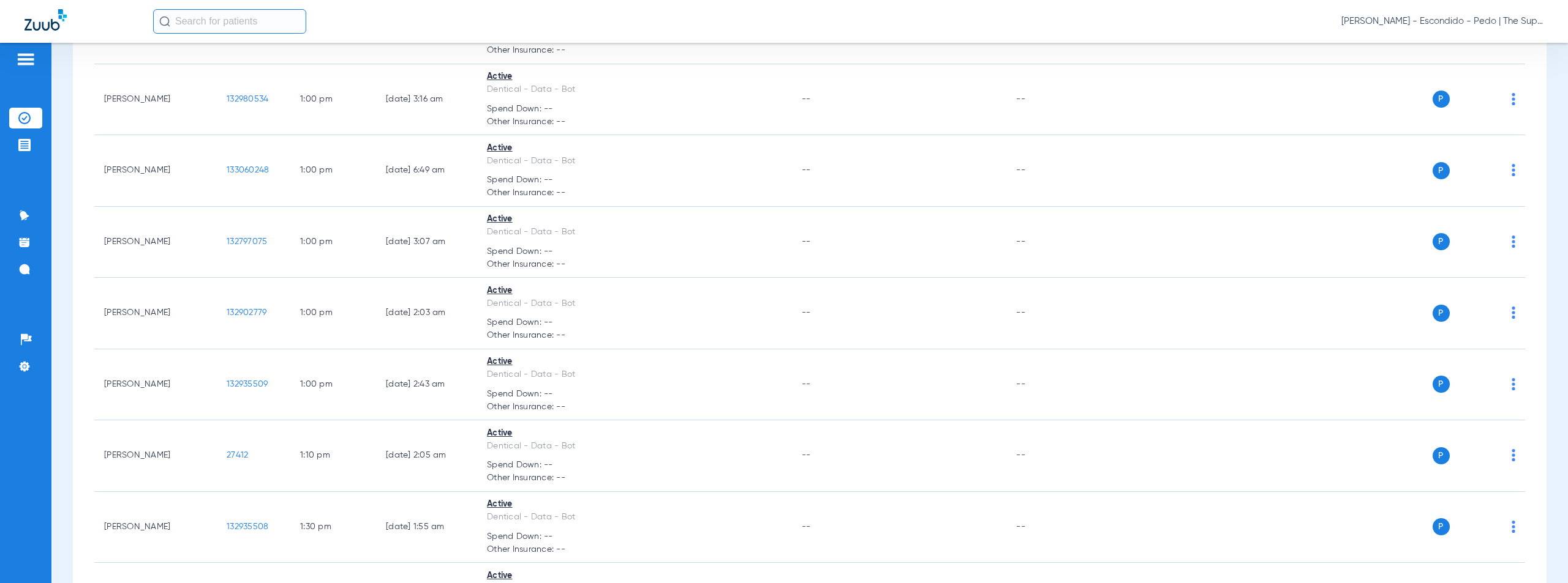
click at [1449, 21] on span "[PERSON_NAME] - Escondido - Pedo | The Super Dentists" at bounding box center [1442, 21] width 202 height 12
click at [1474, 40] on span "Account Selection" at bounding box center [1497, 43] width 69 height 9
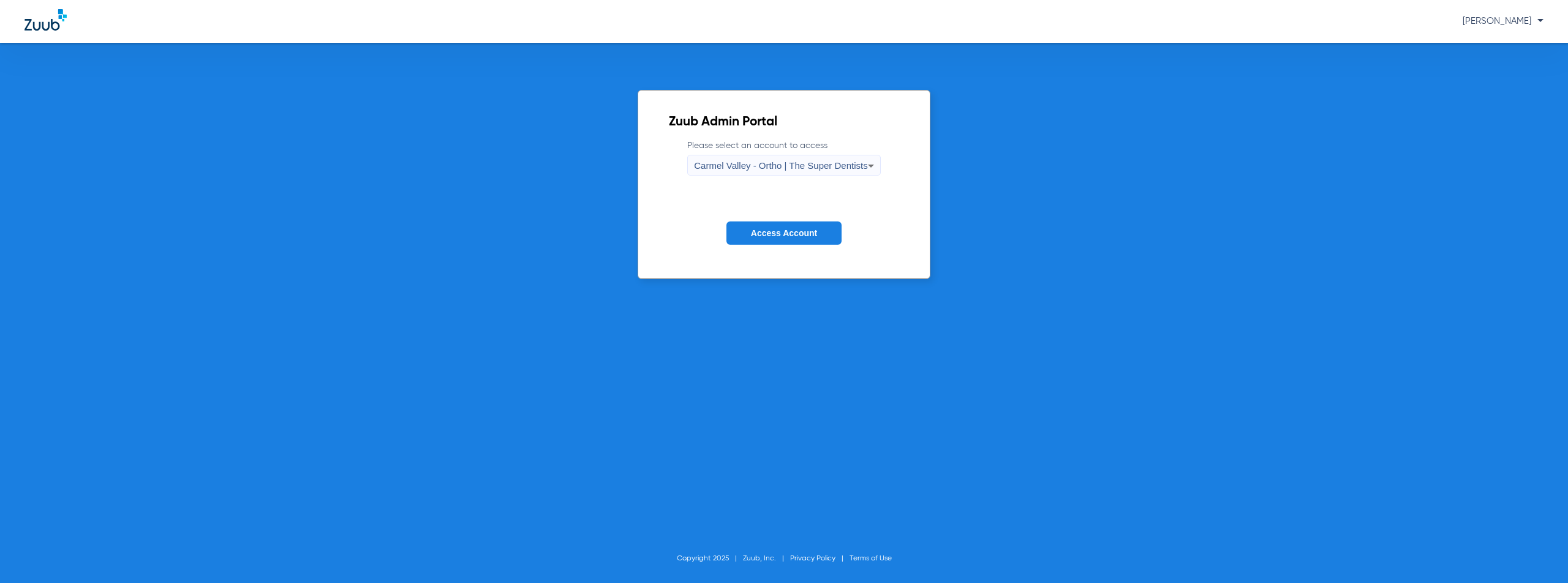
click at [821, 166] on span "Carmel Valley - Ortho | The Super Dentists" at bounding box center [780, 165] width 174 height 10
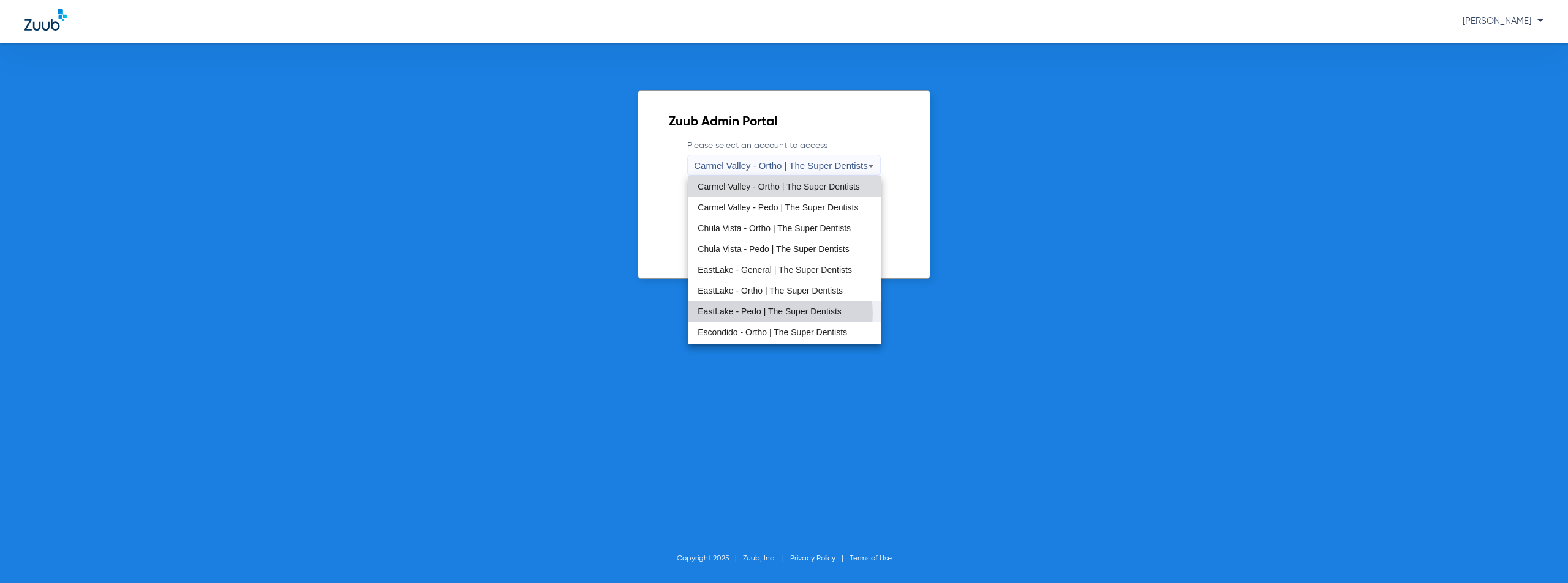
click at [759, 314] on span "EastLake - Pedo | The Super Dentists" at bounding box center [770, 311] width 144 height 9
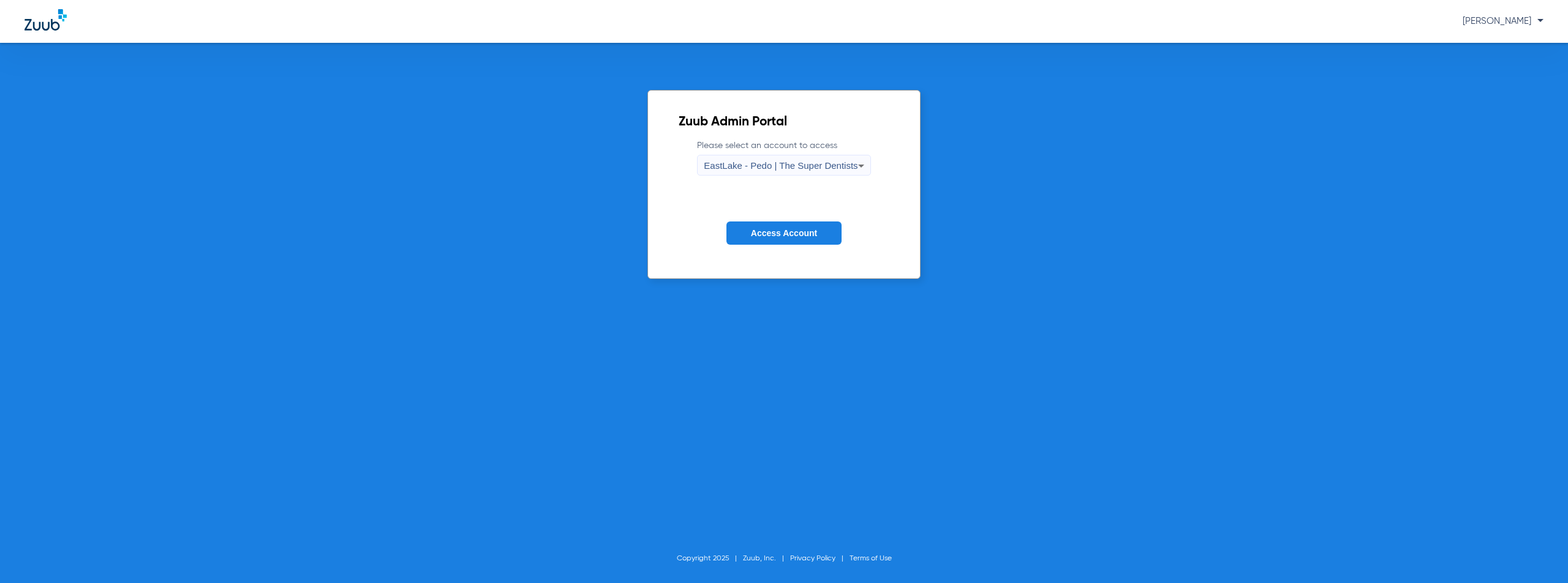
click at [790, 231] on span "Access Account" at bounding box center [783, 233] width 66 height 10
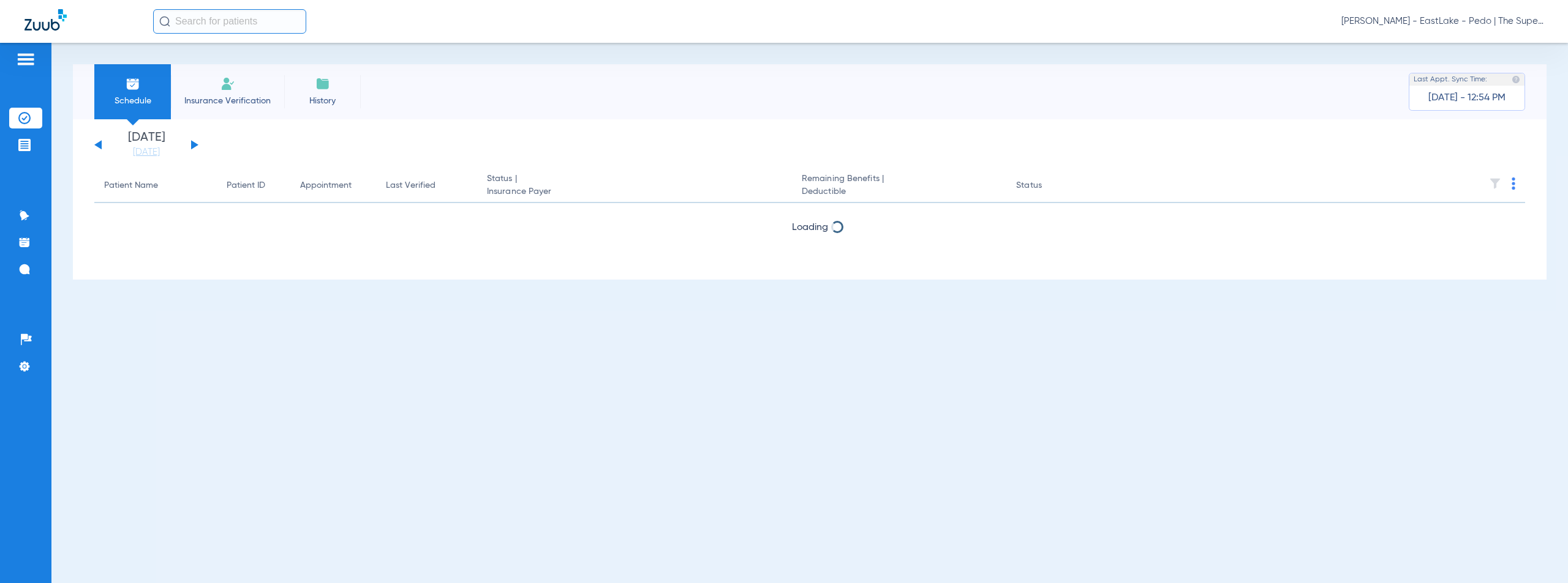
click at [193, 144] on button at bounding box center [194, 145] width 7 height 10
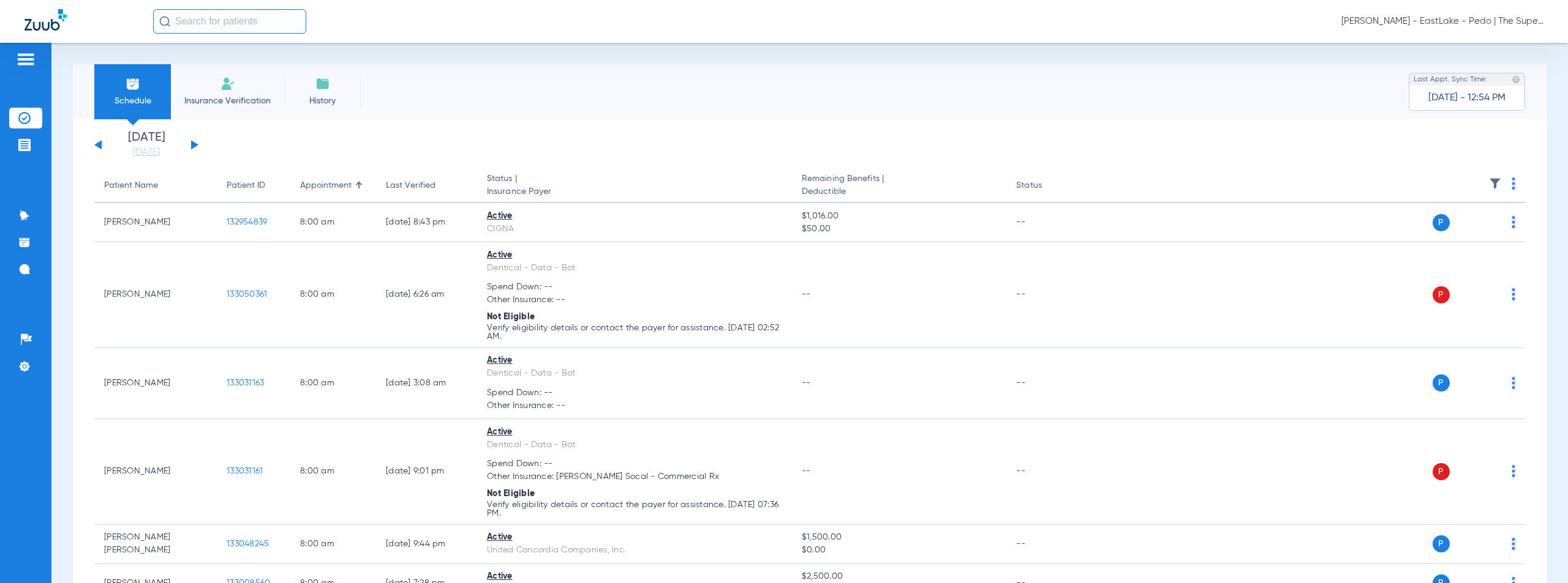
scroll to position [650, 0]
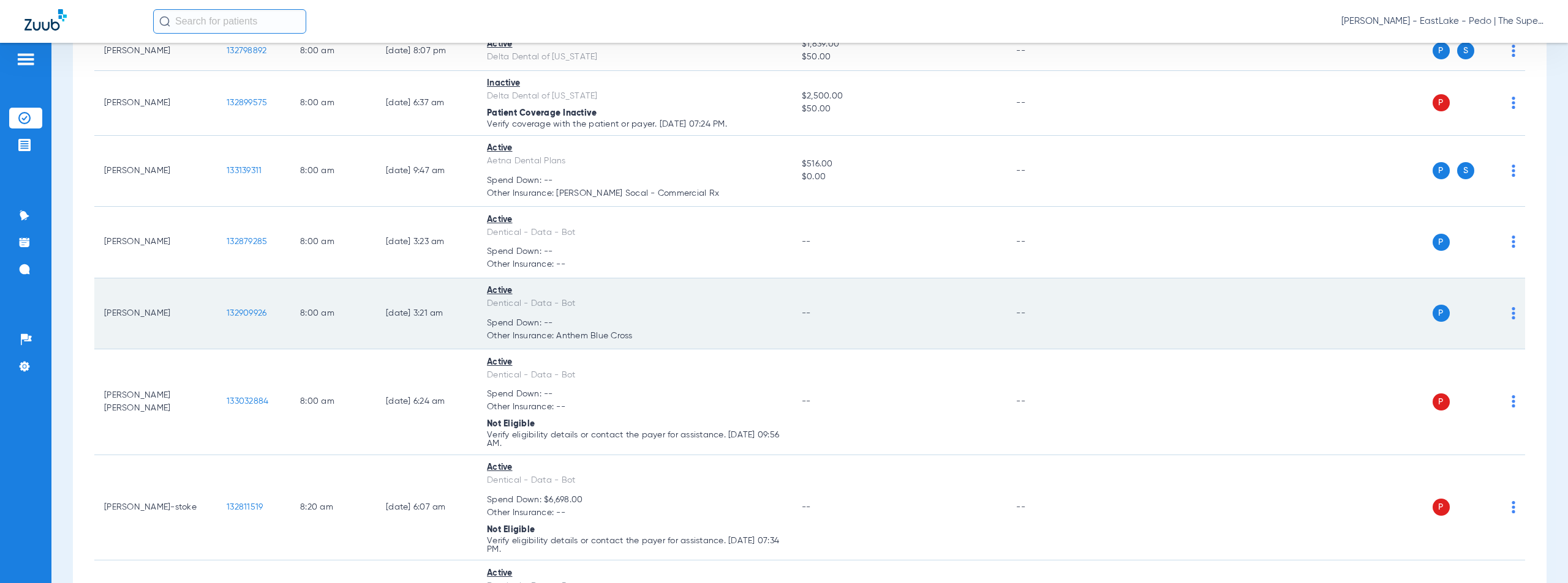
click at [251, 311] on span "132909926" at bounding box center [247, 313] width 40 height 9
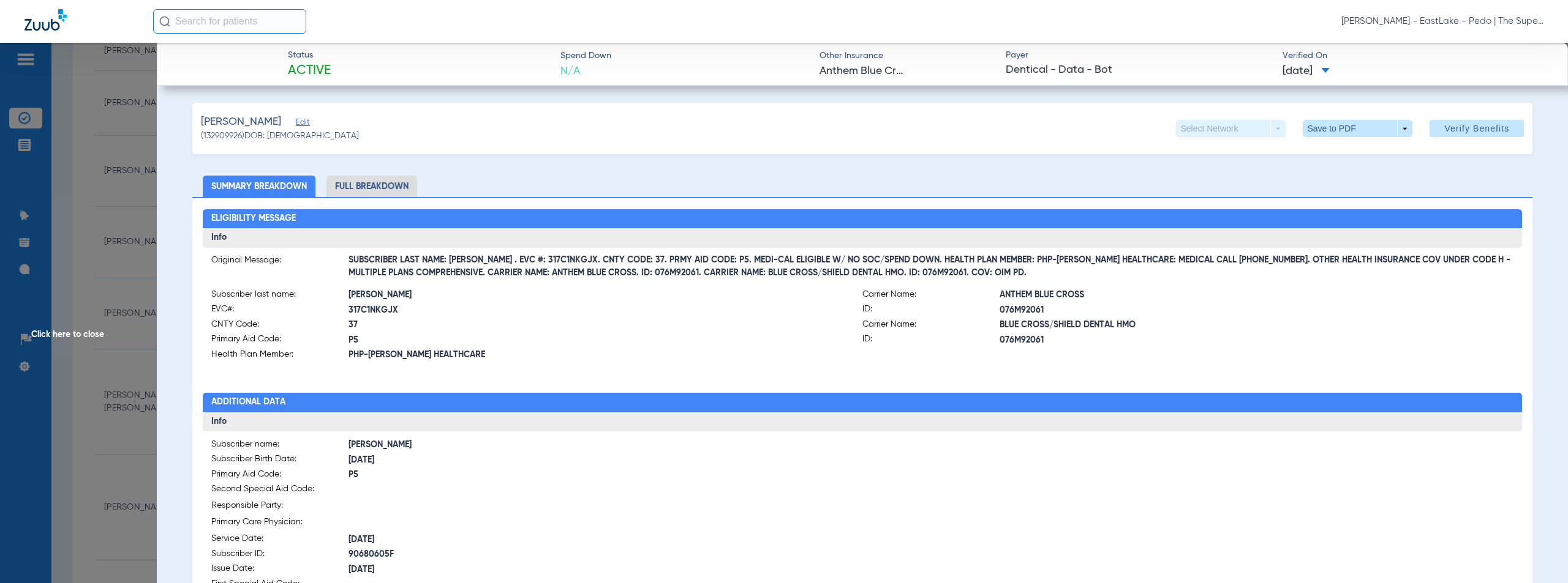
click at [74, 336] on span "Click here to close" at bounding box center [78, 334] width 157 height 583
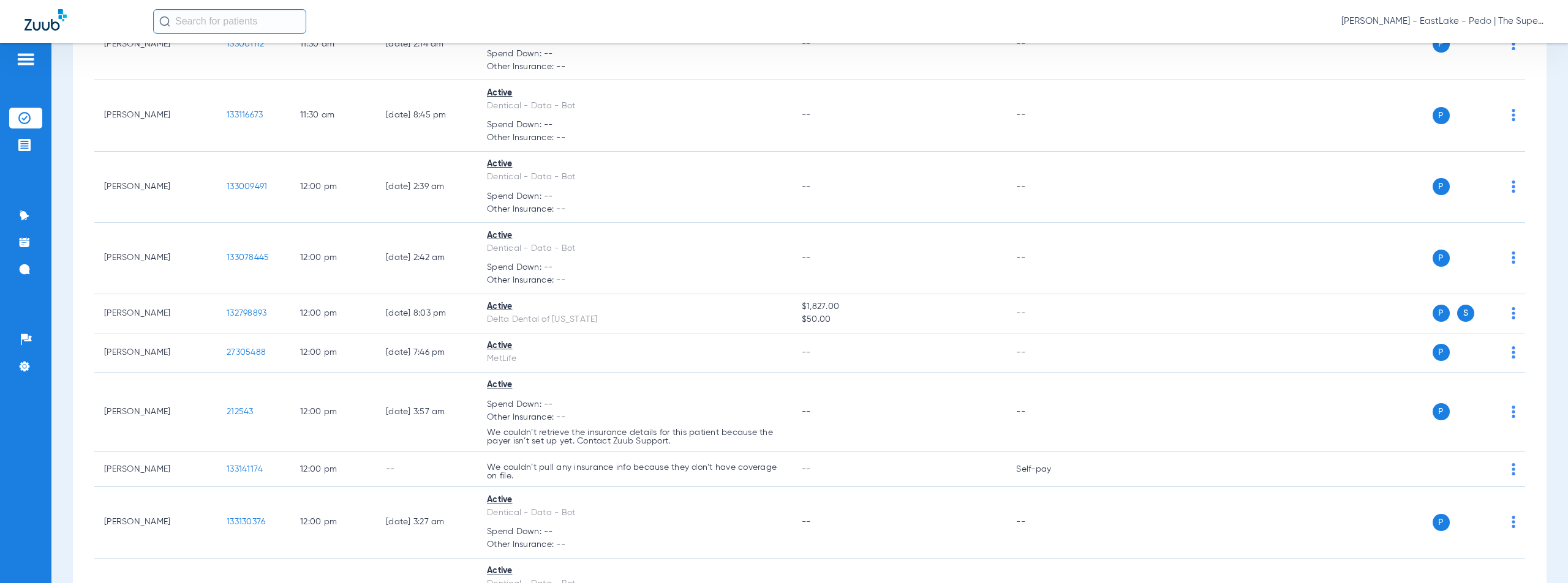
scroll to position [387, 0]
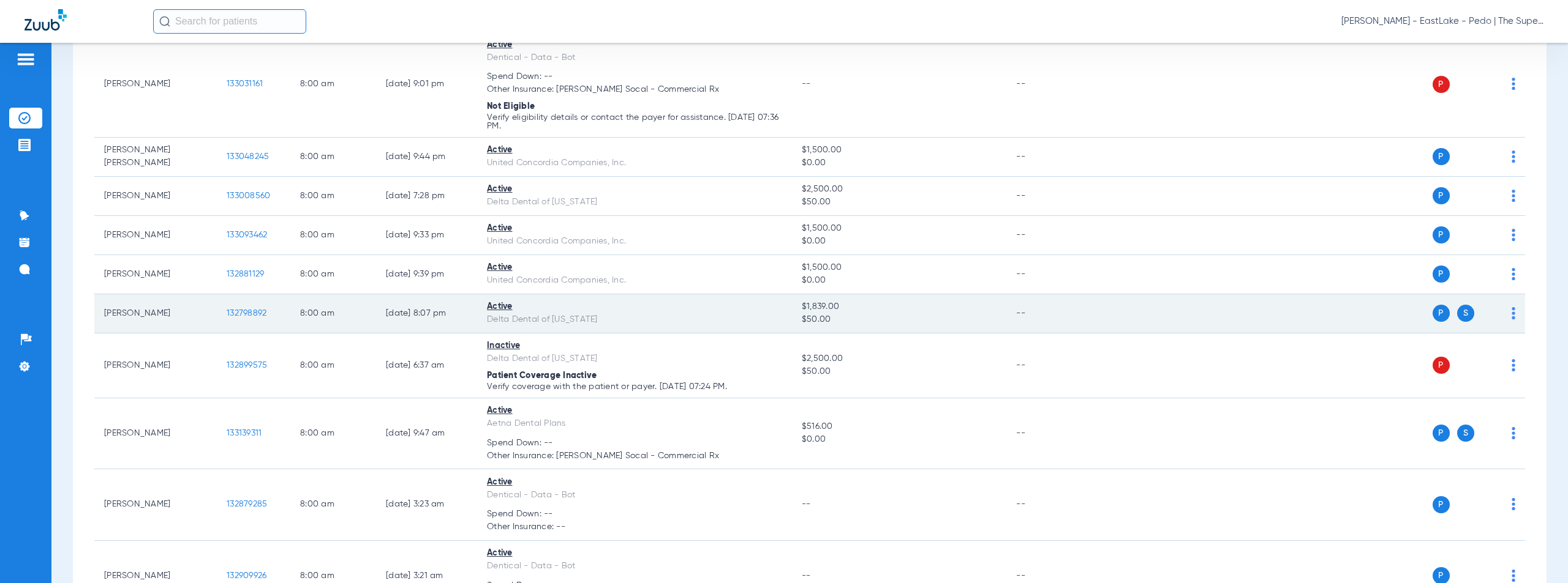
click at [239, 313] on span "132798892" at bounding box center [247, 313] width 40 height 9
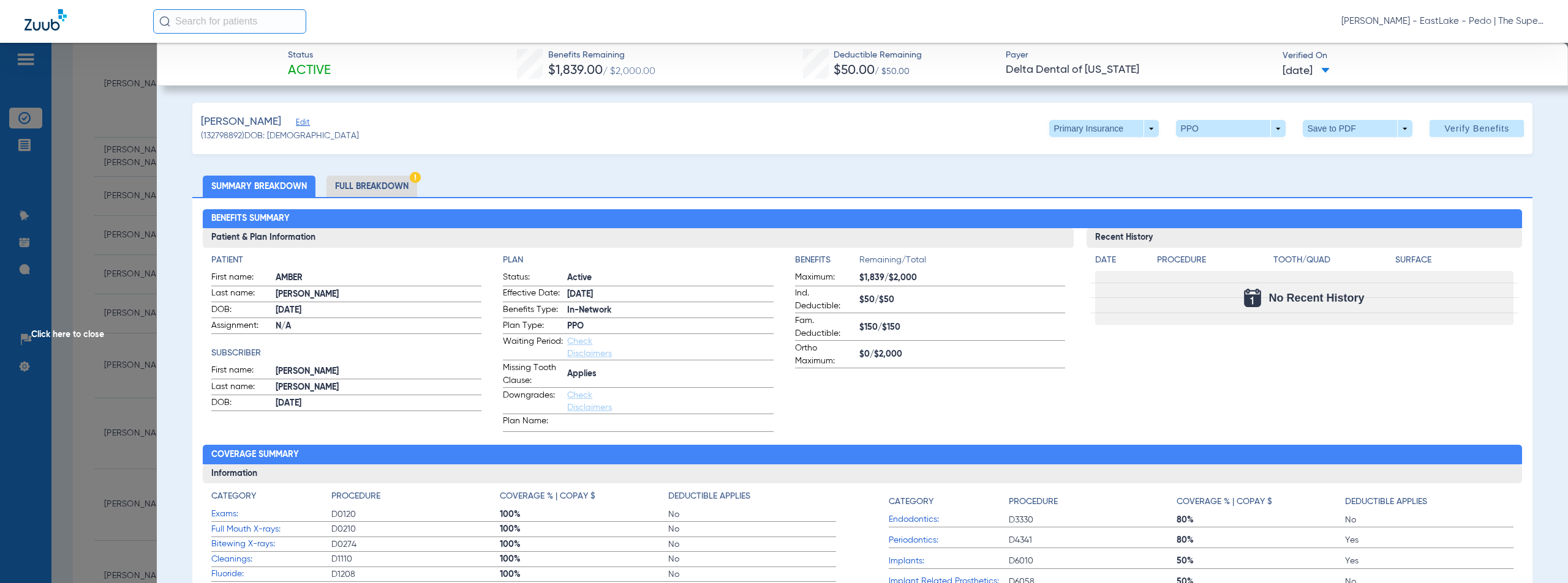
click at [375, 189] on li "Full Breakdown" at bounding box center [372, 186] width 90 height 21
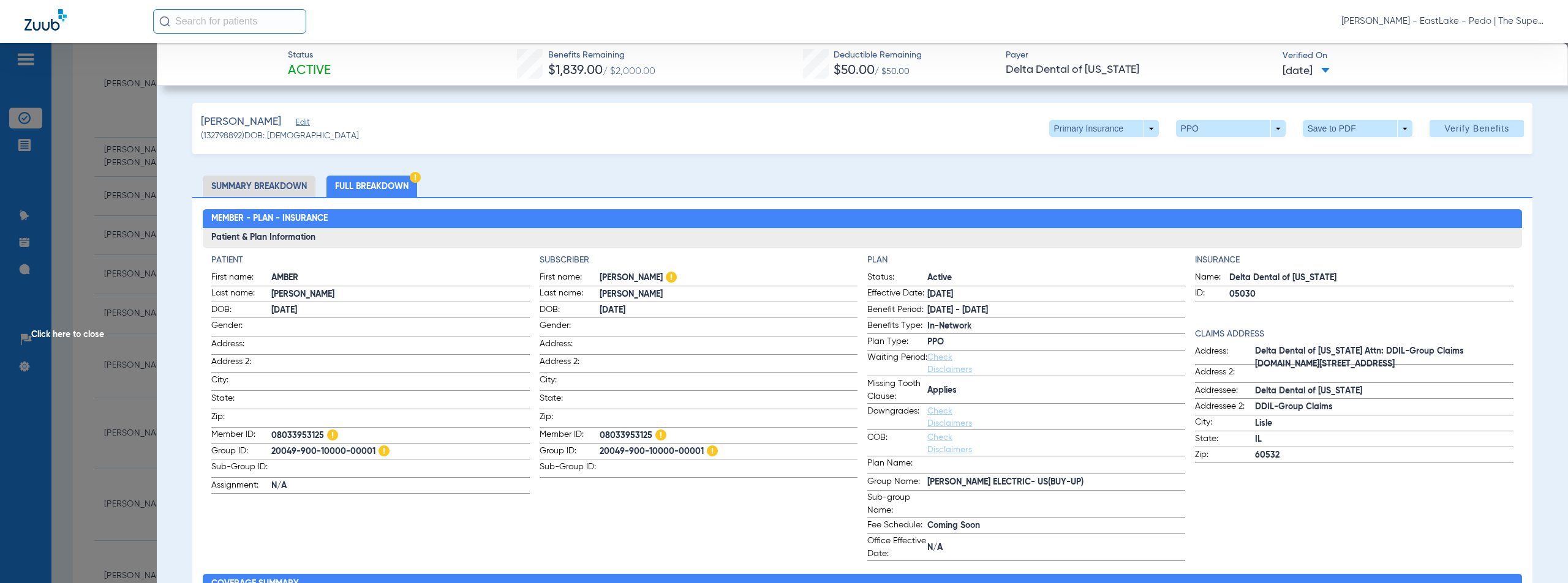
click at [67, 335] on span "Click here to close" at bounding box center [78, 334] width 157 height 583
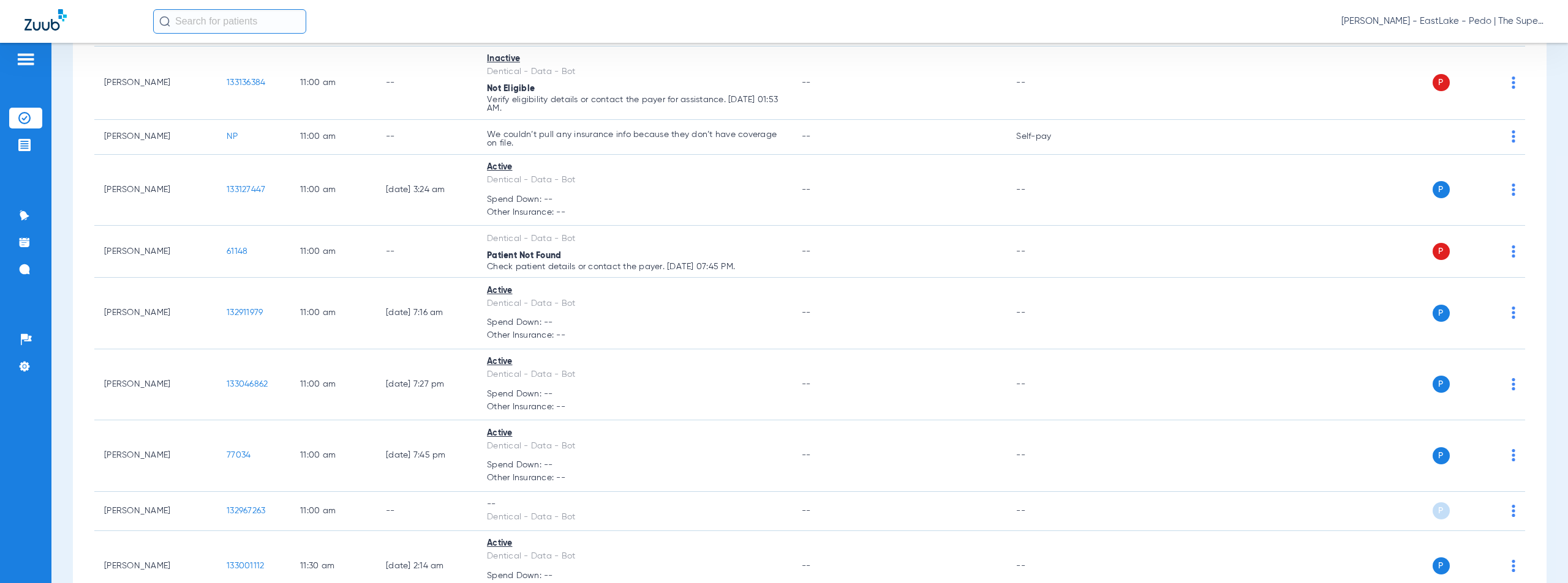
scroll to position [270, 0]
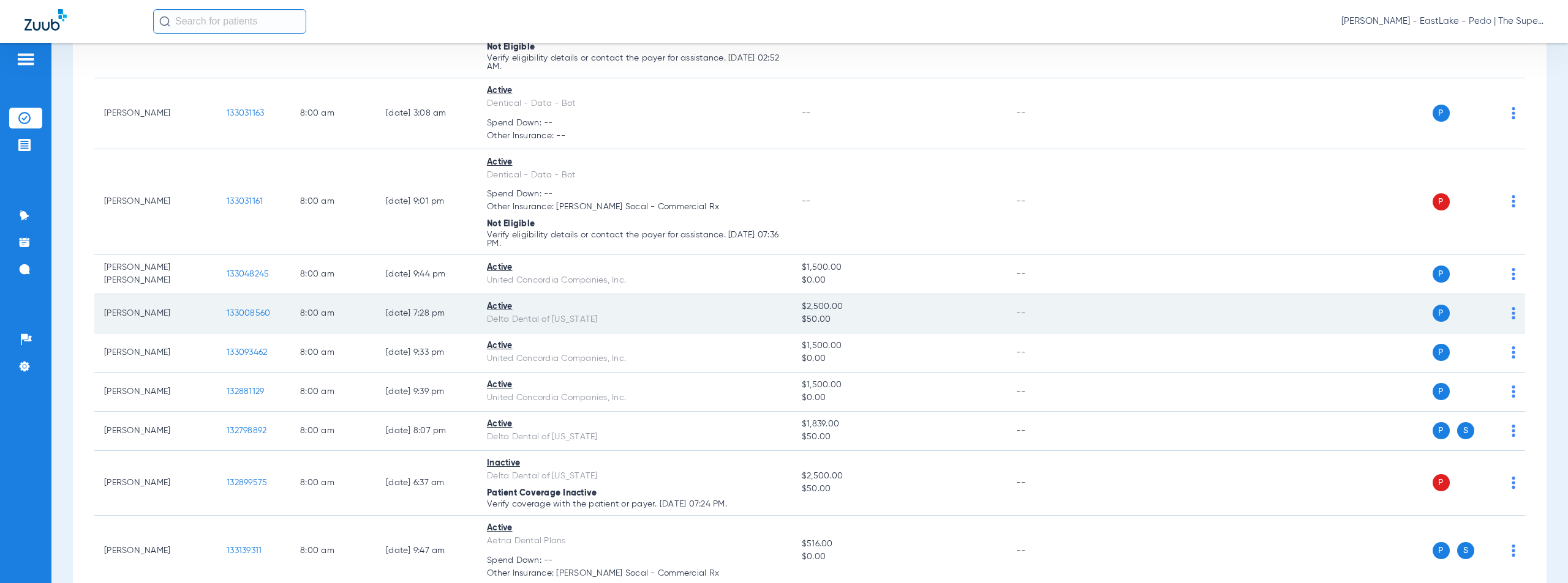
click at [258, 314] on span "133008560" at bounding box center [248, 313] width 44 height 9
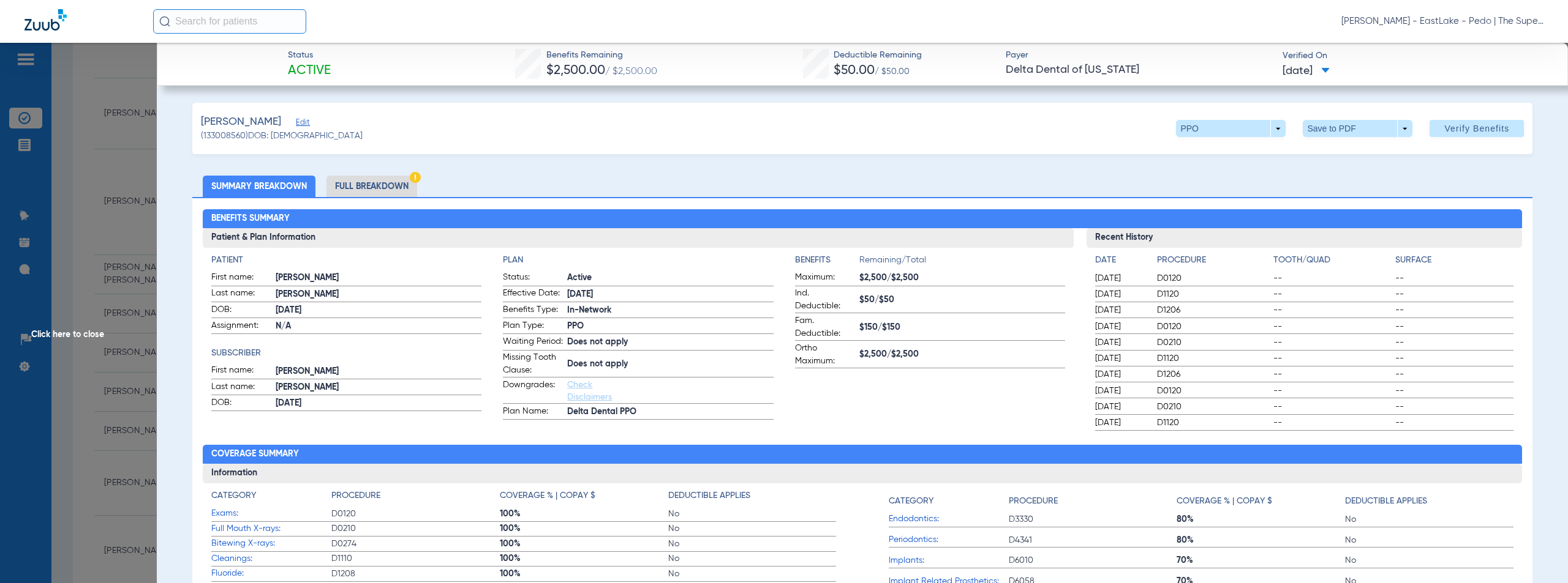
click at [691, 120] on div "[PERSON_NAME] (133008560) DOB: [DEMOGRAPHIC_DATA] PPO arrow_drop_down Save to P…" at bounding box center [862, 128] width 1340 height 51
click at [78, 333] on span "Click here to close" at bounding box center [78, 334] width 157 height 583
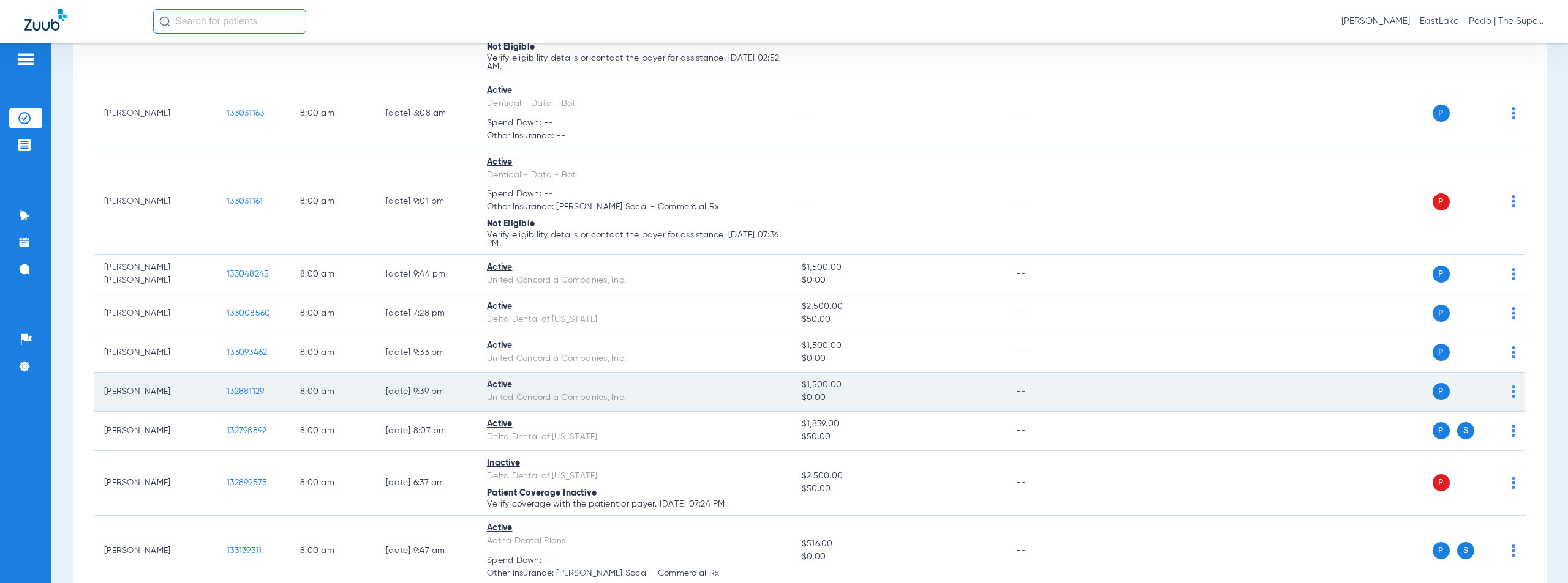
click at [239, 391] on span "132881129" at bounding box center [245, 391] width 37 height 9
